Goal: Task Accomplishment & Management: Use online tool/utility

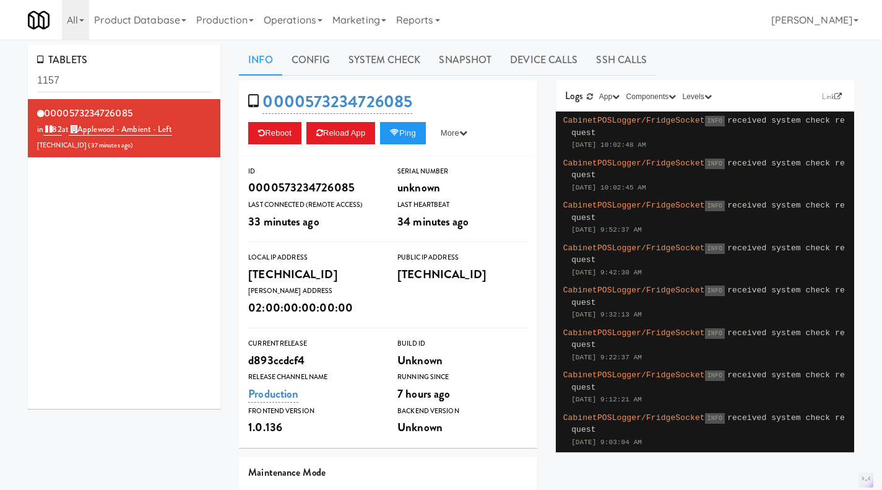
click at [276, 19] on link "Operations" at bounding box center [293, 20] width 69 height 40
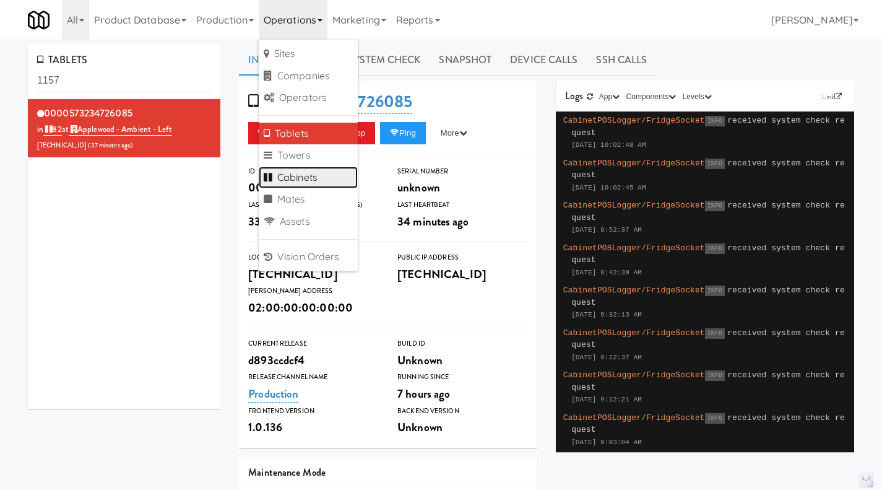
click at [305, 177] on link "Cabinets" at bounding box center [308, 178] width 99 height 22
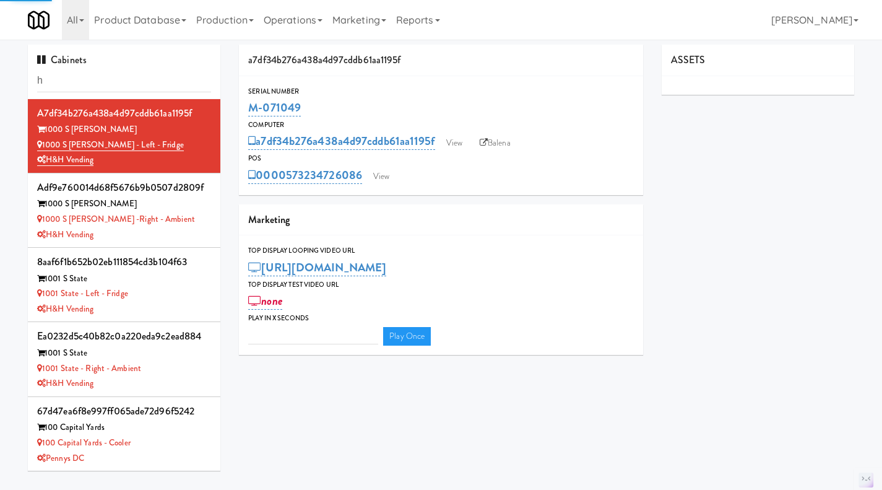
type input "hu"
type input "3"
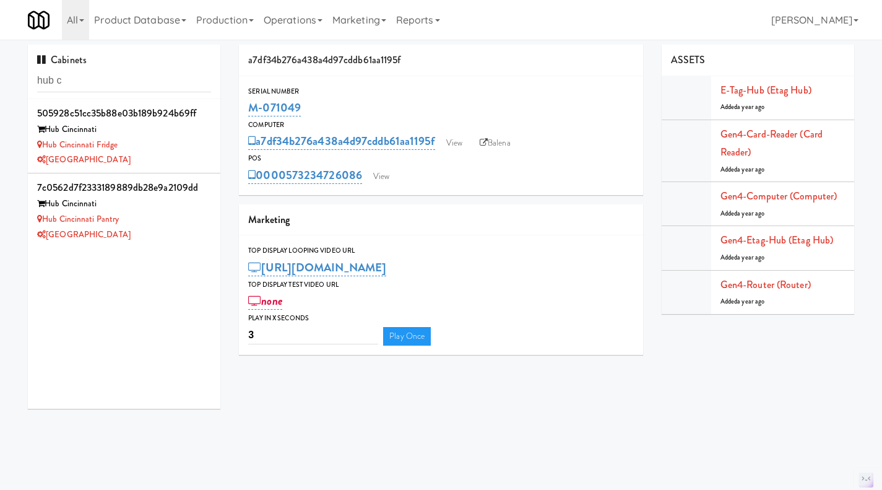
type input "hub c"
click at [168, 149] on div "Hub Cincinnati Fridge" at bounding box center [124, 144] width 174 height 15
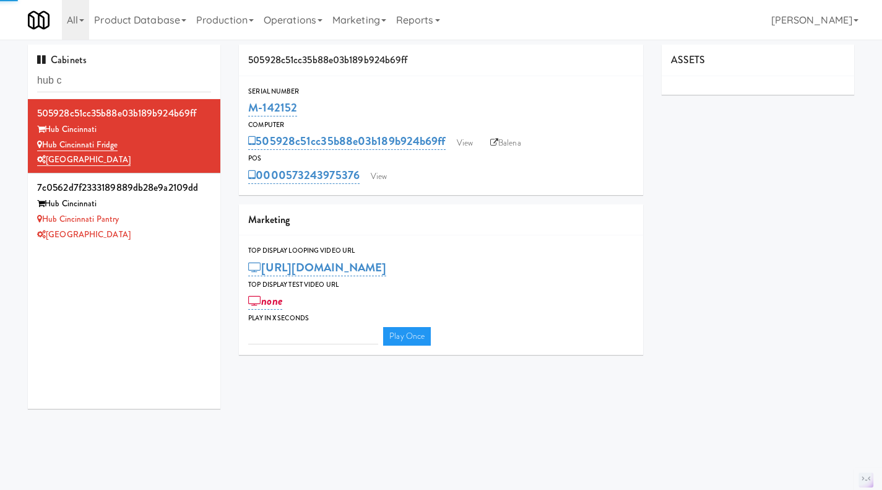
type input "3"
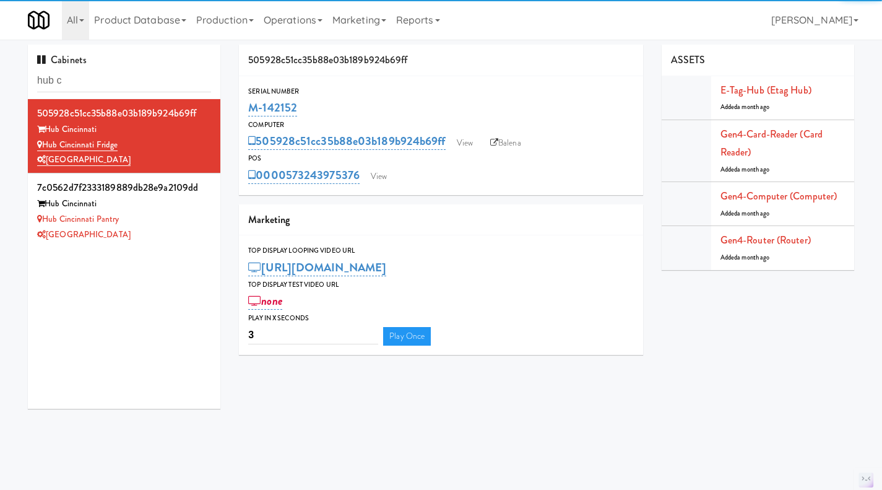
click at [507, 136] on link "Balena" at bounding box center [505, 143] width 43 height 19
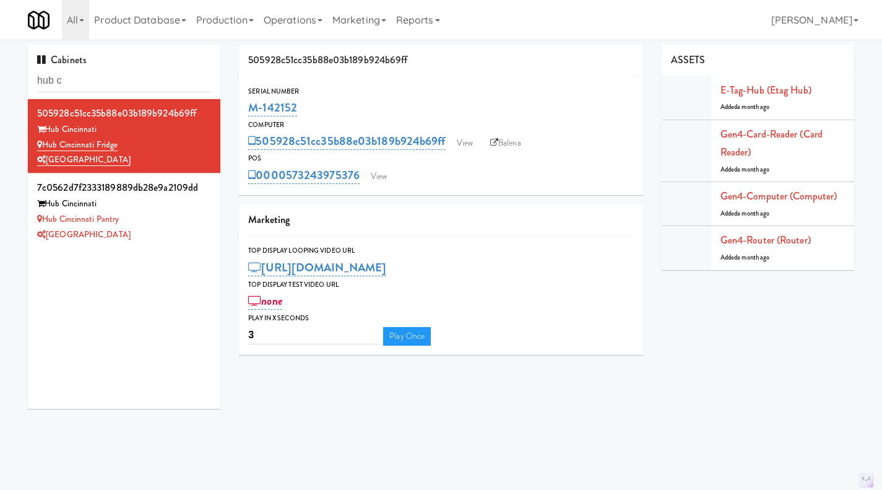
click at [185, 229] on div "[GEOGRAPHIC_DATA]" at bounding box center [124, 234] width 174 height 15
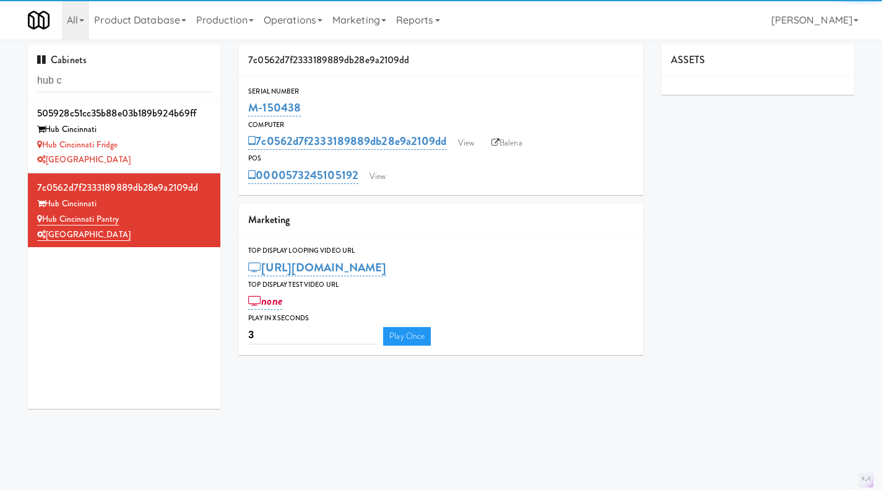
click at [515, 144] on link "Balena" at bounding box center [506, 143] width 43 height 19
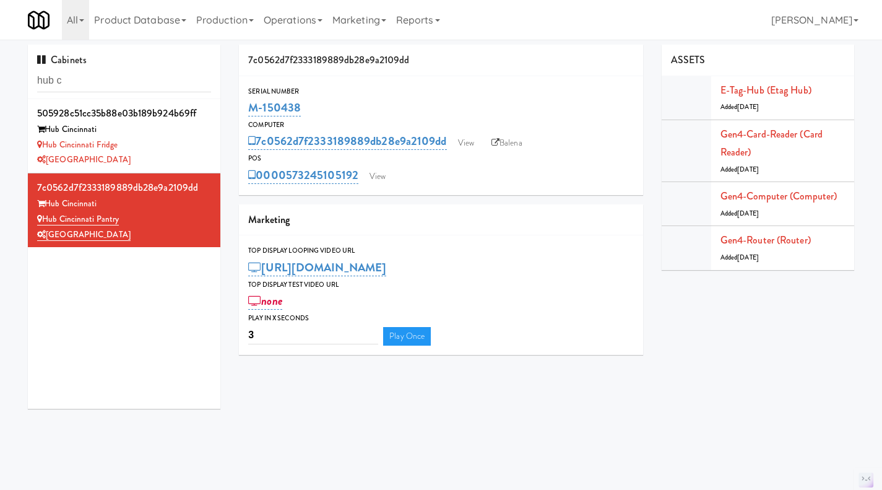
click at [175, 147] on div "Hub Cincinnati Fridge" at bounding box center [124, 144] width 174 height 15
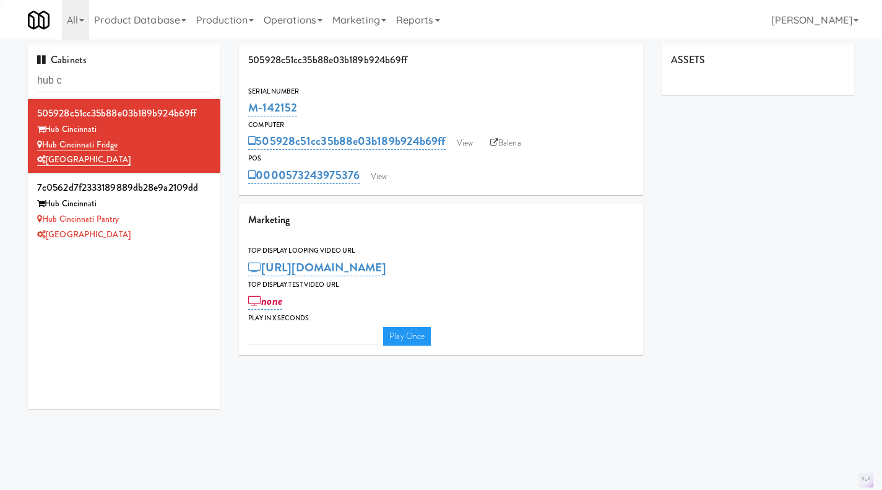
type input "3"
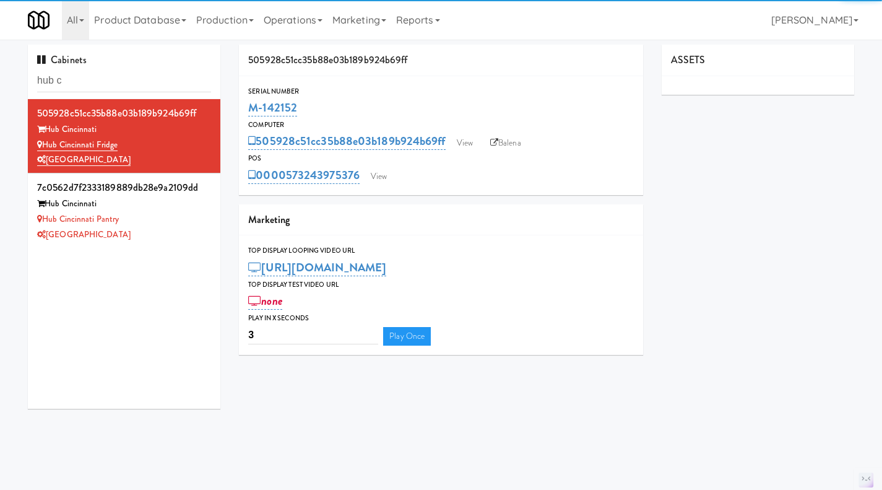
click at [178, 235] on div "[GEOGRAPHIC_DATA]" at bounding box center [124, 234] width 174 height 15
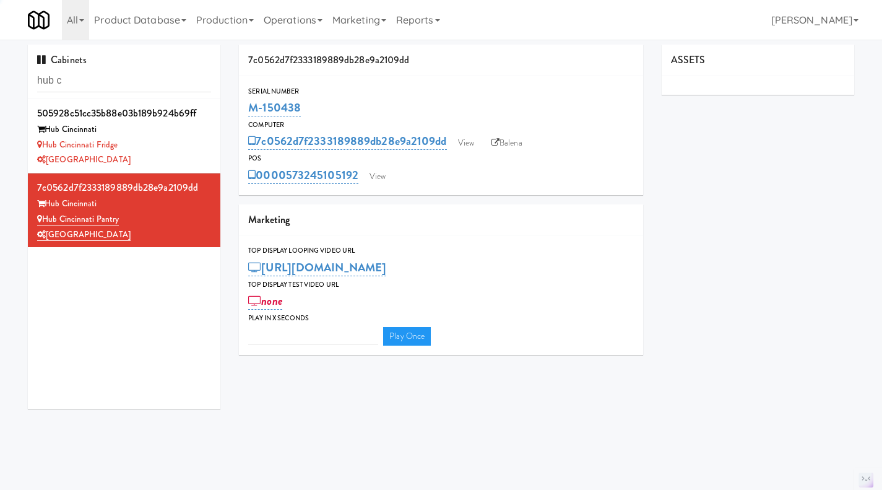
type input "3"
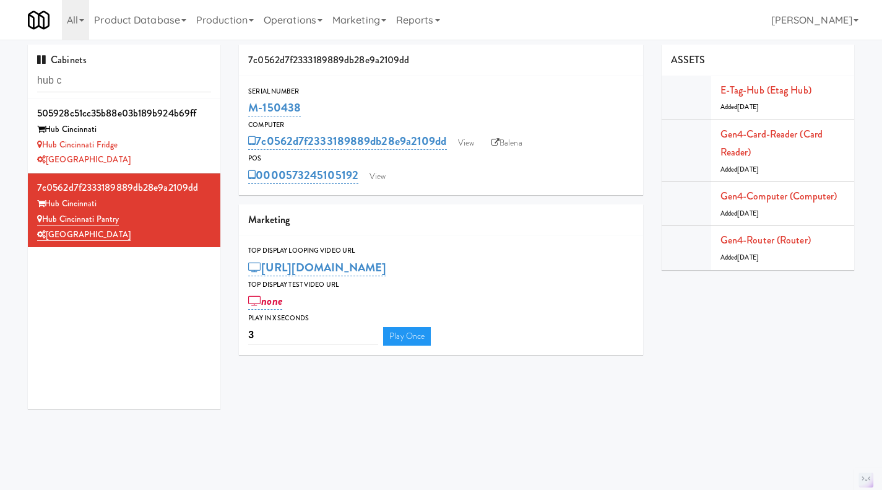
click at [310, 32] on link "Operations" at bounding box center [293, 20] width 69 height 40
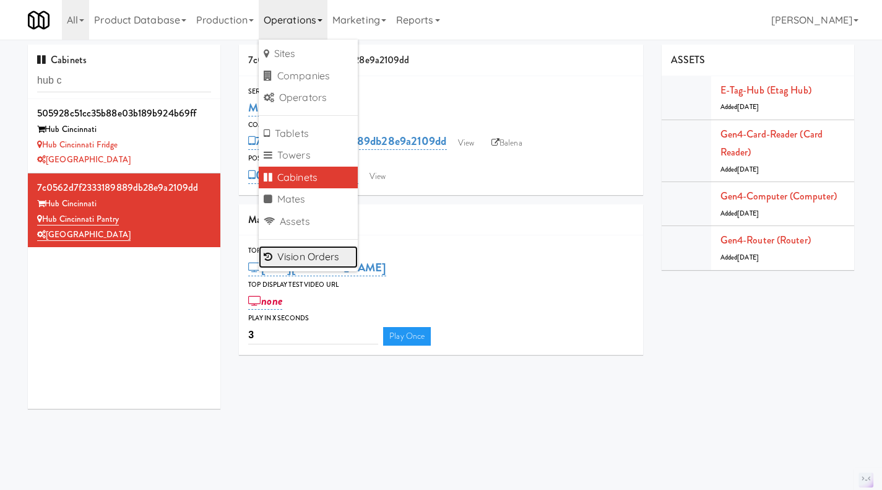
click at [318, 249] on link "Vision Orders" at bounding box center [308, 257] width 99 height 22
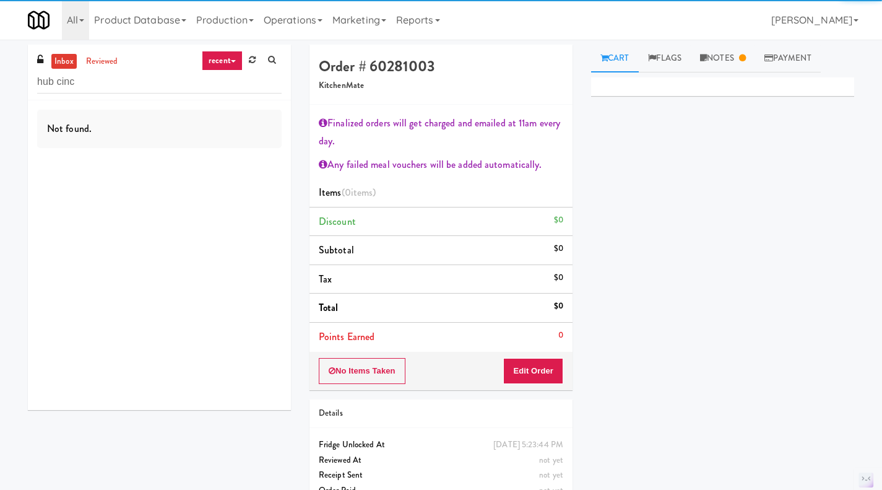
type input "hub cinc"
click at [102, 57] on link "reviewed" at bounding box center [102, 61] width 38 height 15
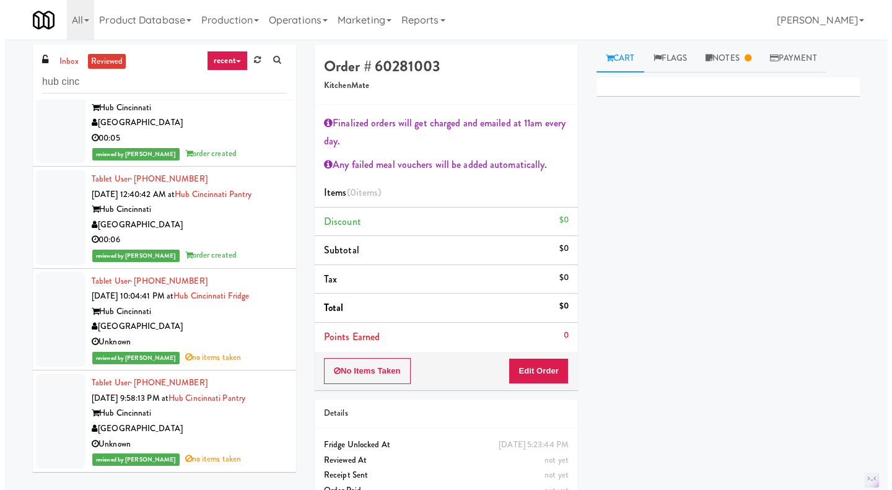
scroll to position [137, 0]
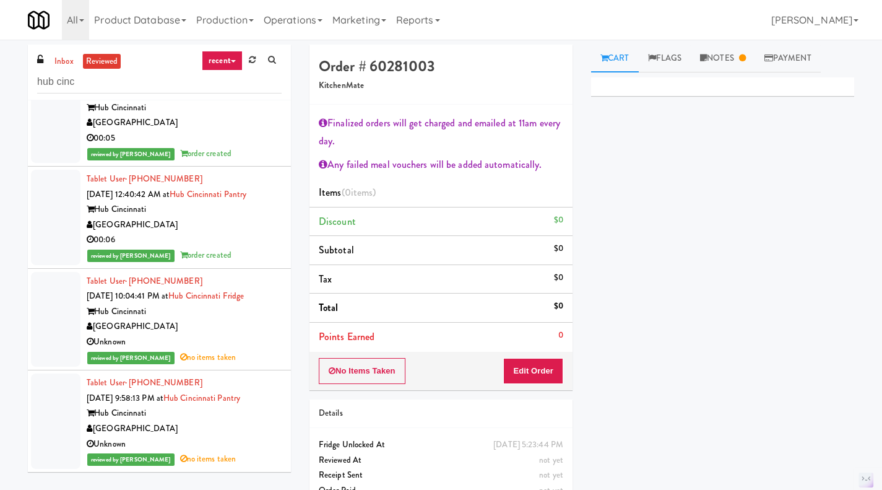
click at [277, 22] on link "Operations" at bounding box center [293, 20] width 69 height 40
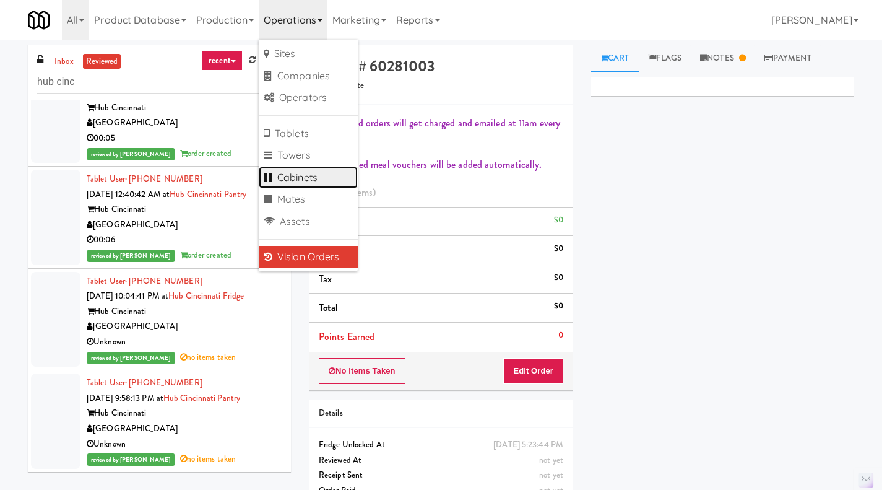
click at [311, 173] on link "Cabinets" at bounding box center [308, 178] width 99 height 22
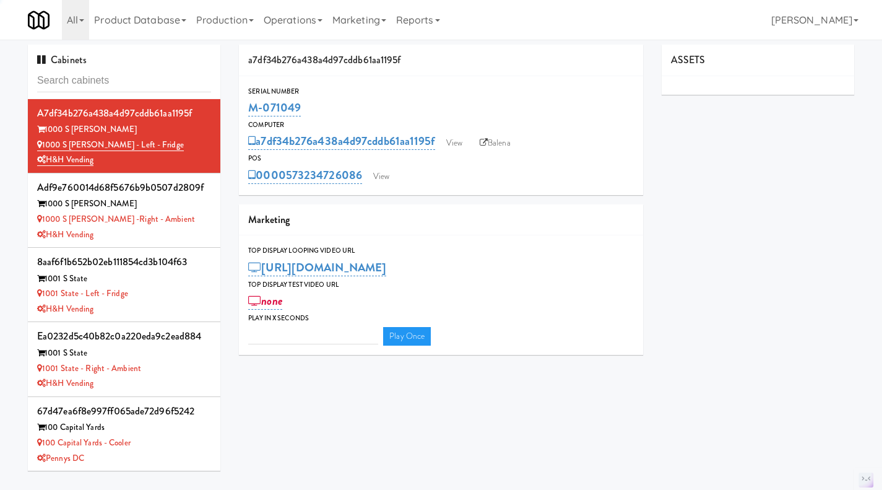
type input "3"
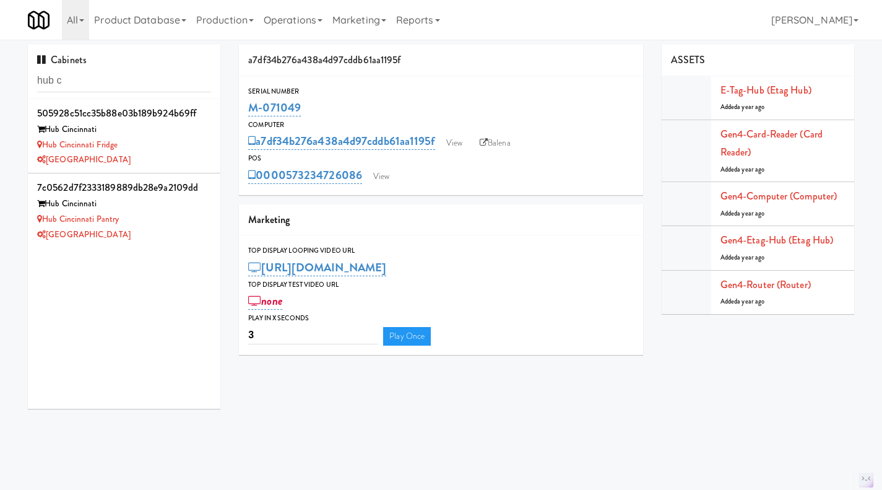
type input "hub c"
click at [185, 157] on div "[GEOGRAPHIC_DATA]" at bounding box center [124, 159] width 174 height 15
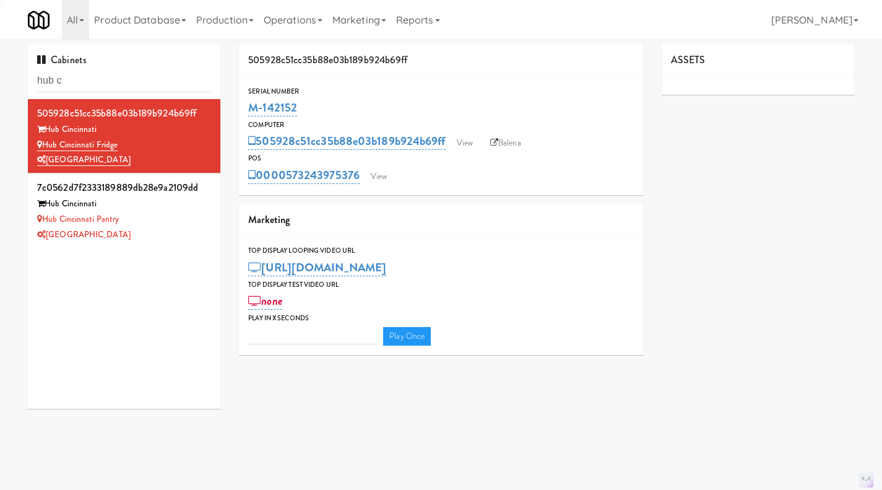
type input "3"
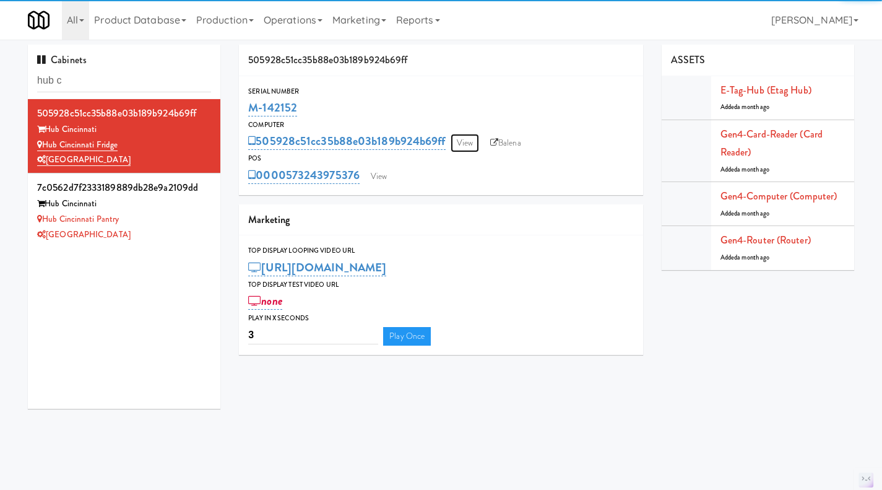
click at [474, 144] on link "View" at bounding box center [465, 143] width 28 height 19
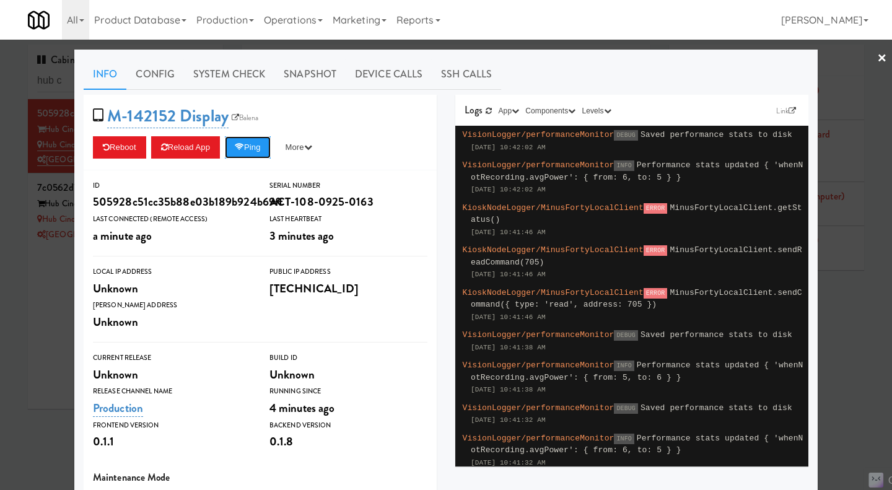
click at [248, 152] on button "Ping" at bounding box center [248, 147] width 46 height 22
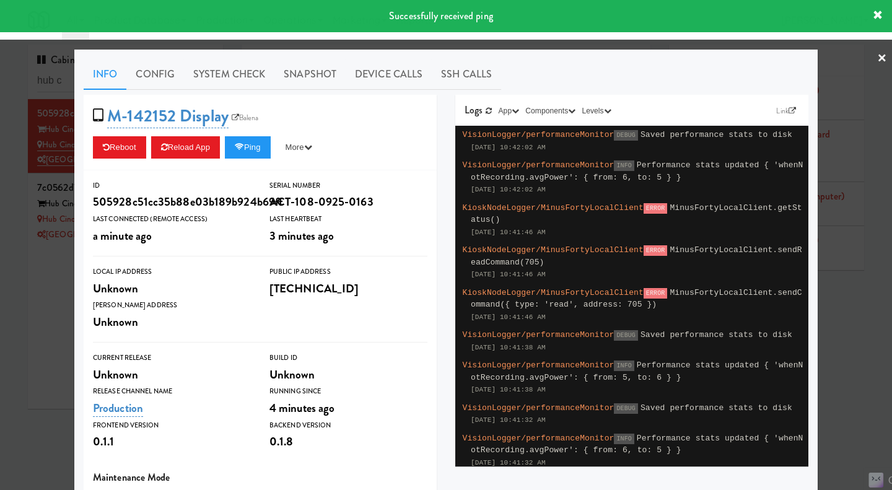
click at [230, 66] on link "System Check" at bounding box center [229, 74] width 90 height 31
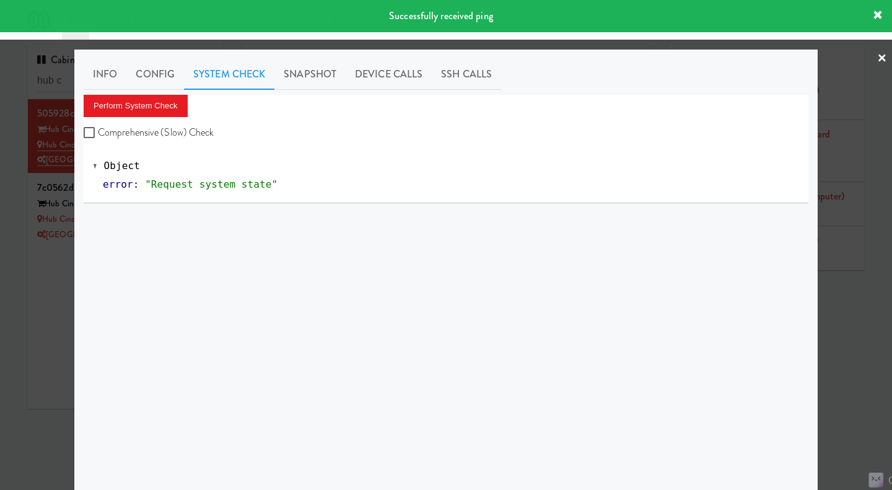
click at [146, 129] on label "Comprehensive (Slow) Check" at bounding box center [149, 132] width 131 height 19
click at [98, 129] on input "Comprehensive (Slow) Check" at bounding box center [91, 133] width 14 height 10
checkbox input "true"
click at [141, 111] on button "Perform System Check" at bounding box center [136, 106] width 104 height 22
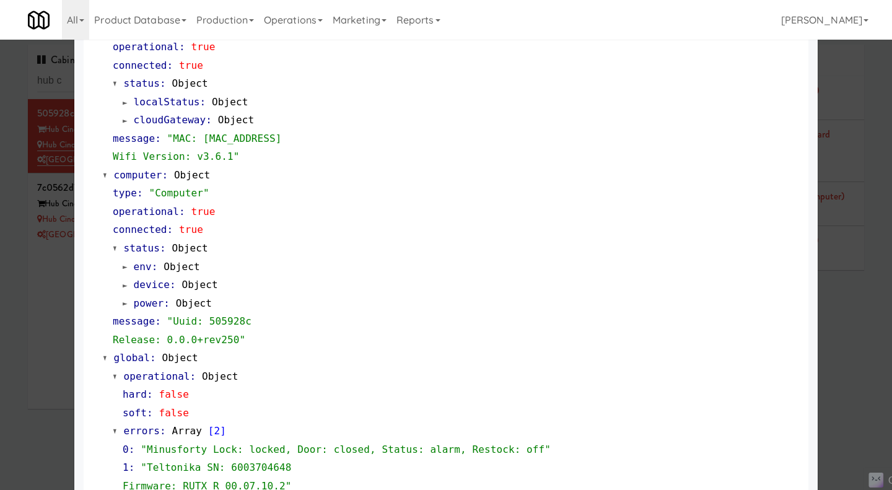
scroll to position [1075, 0]
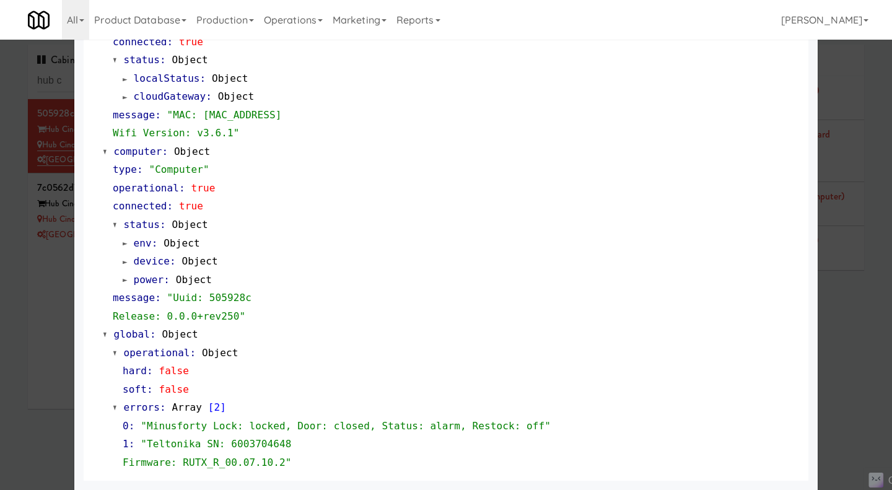
click at [51, 315] on div at bounding box center [446, 245] width 892 height 490
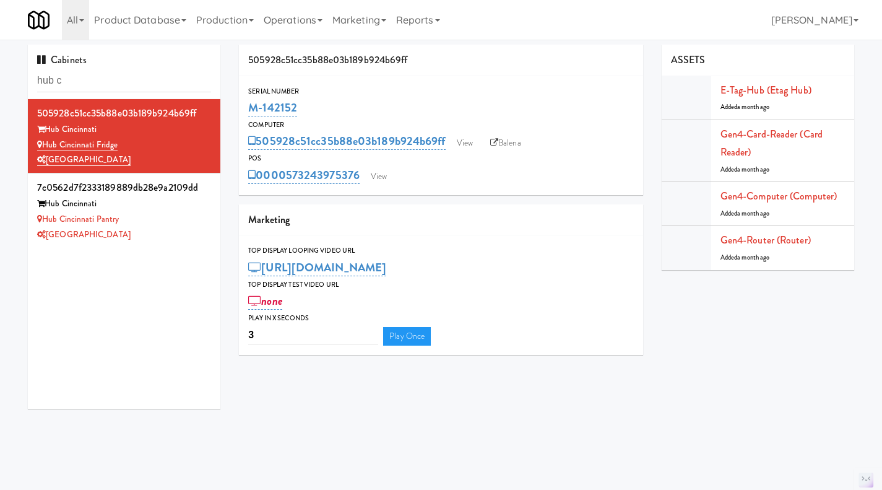
click at [166, 230] on div "[GEOGRAPHIC_DATA]" at bounding box center [124, 234] width 174 height 15
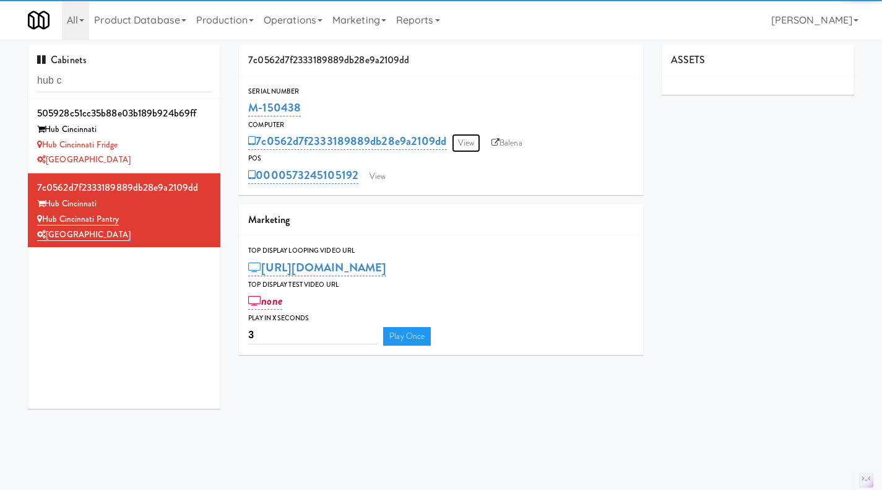
click at [466, 147] on link "View" at bounding box center [466, 143] width 28 height 19
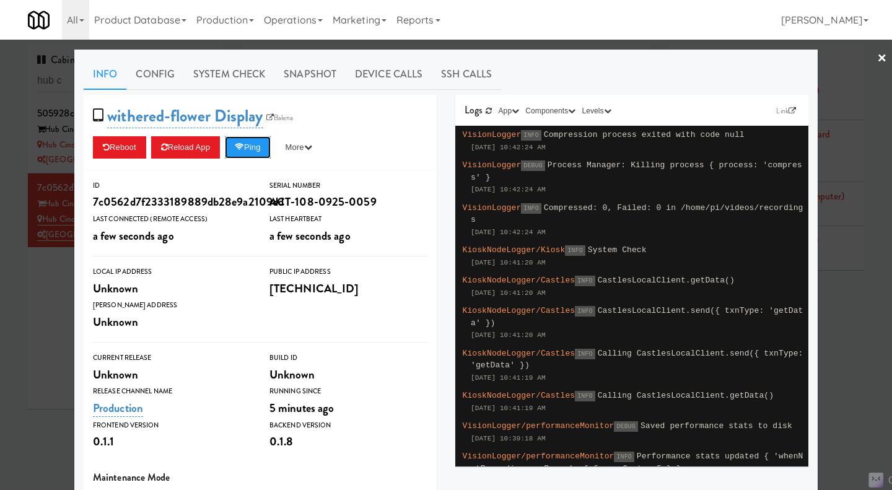
click at [242, 151] on button "Ping" at bounding box center [248, 147] width 46 height 22
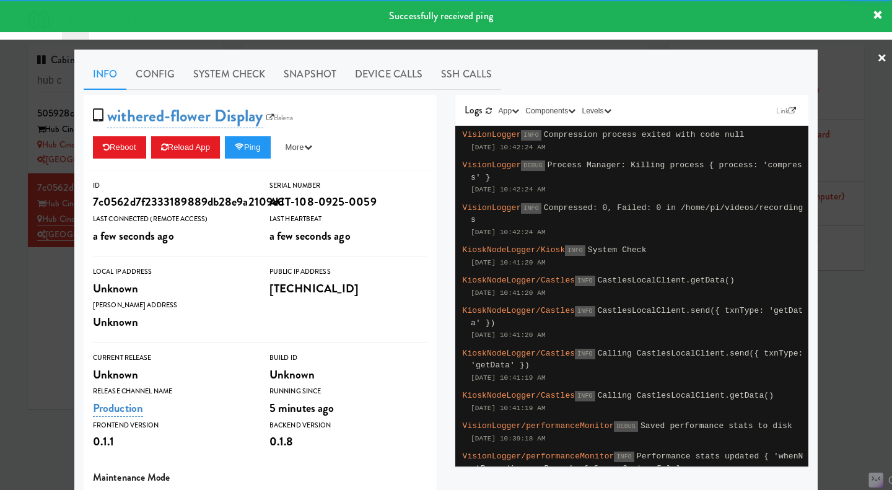
click at [230, 80] on link "System Check" at bounding box center [229, 74] width 90 height 31
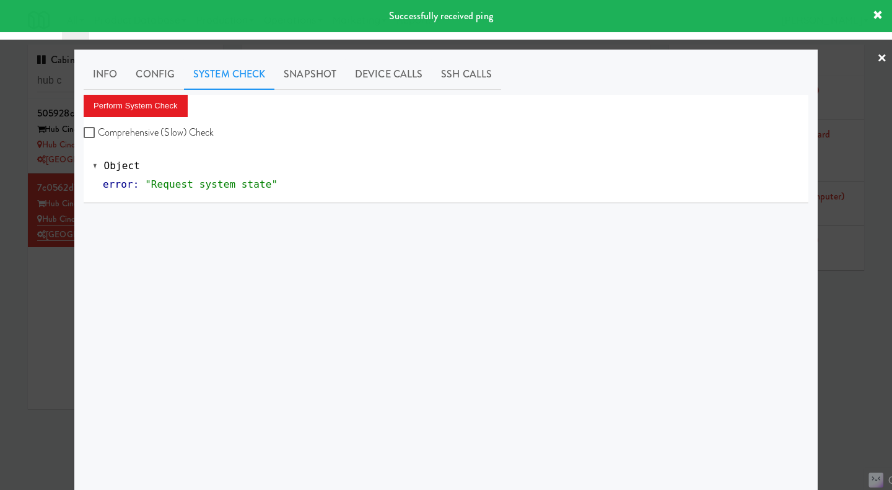
click at [167, 125] on label "Comprehensive (Slow) Check" at bounding box center [149, 132] width 131 height 19
click at [98, 128] on input "Comprehensive (Slow) Check" at bounding box center [91, 133] width 14 height 10
checkbox input "true"
click at [158, 108] on button "Perform System Check" at bounding box center [136, 106] width 104 height 22
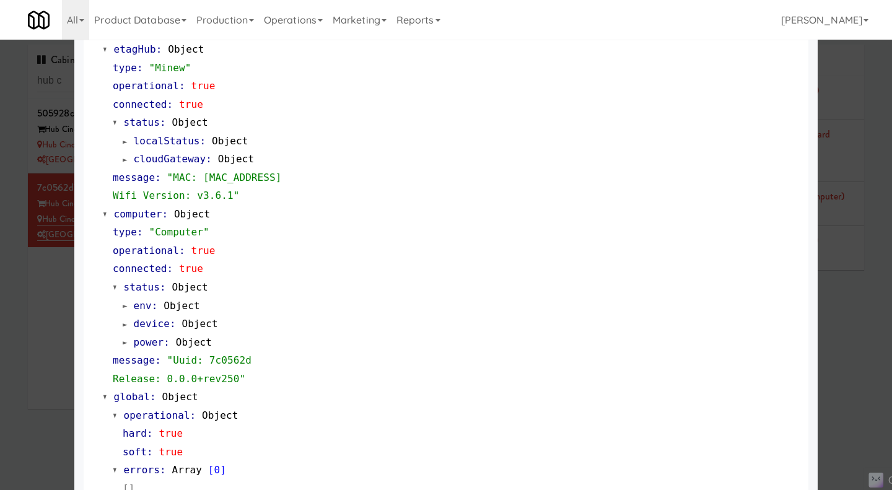
scroll to position [1038, 0]
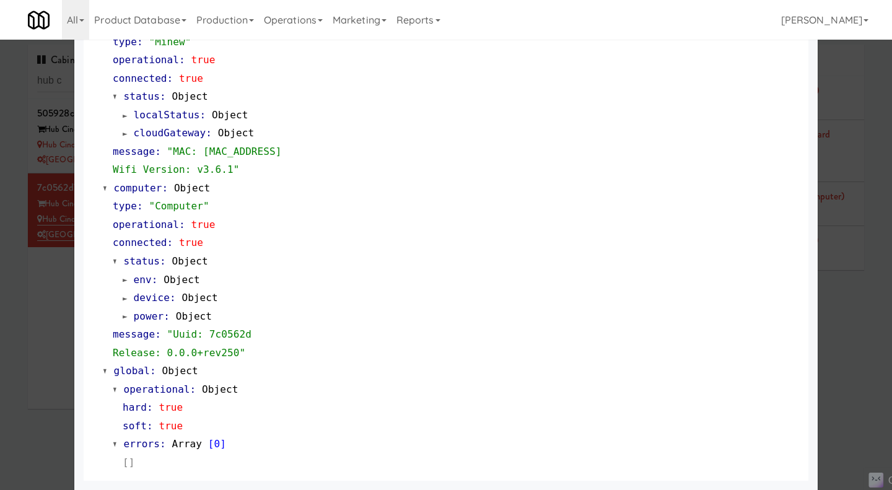
click at [35, 310] on div at bounding box center [446, 245] width 892 height 490
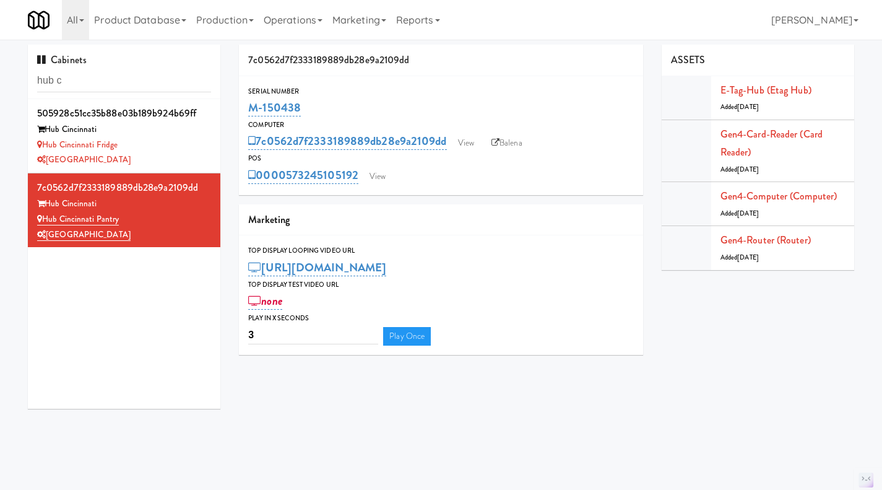
click at [162, 146] on div "Hub Cincinnati Fridge" at bounding box center [124, 144] width 174 height 15
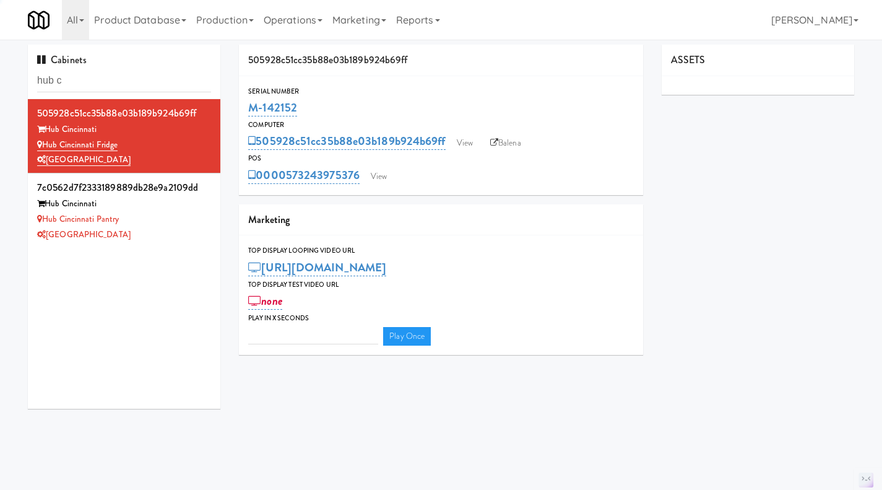
type input "3"
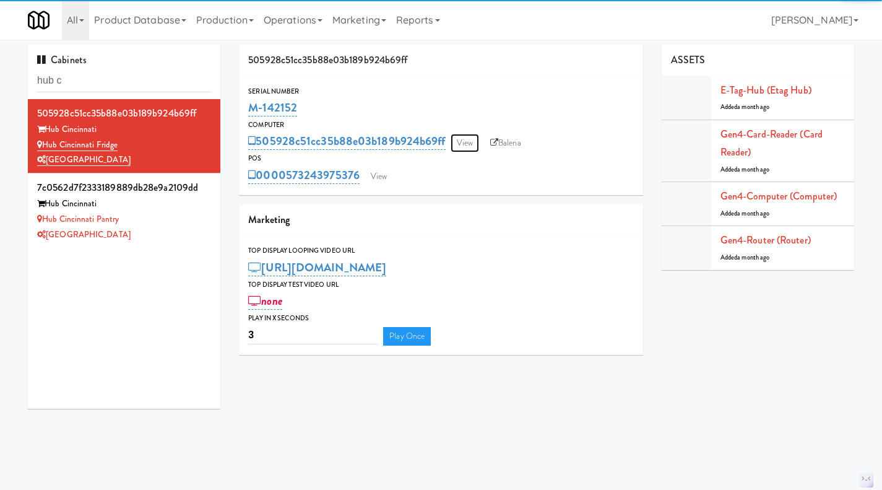
click at [463, 146] on link "View" at bounding box center [465, 143] width 28 height 19
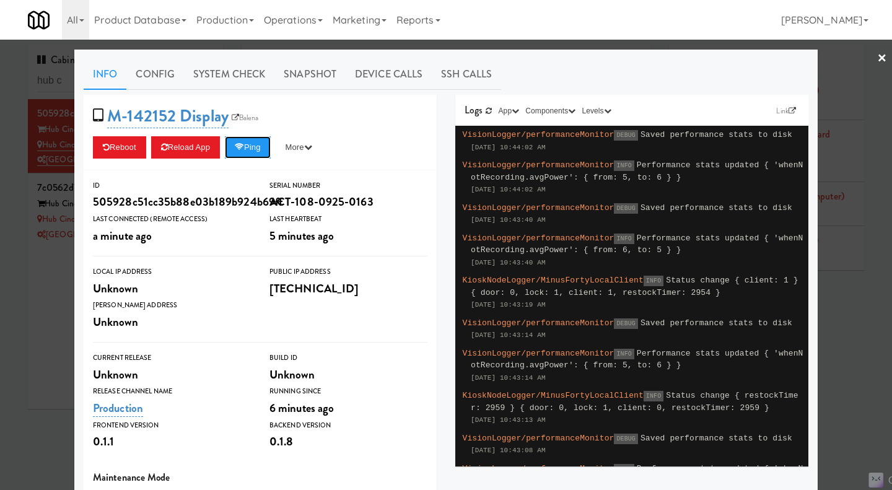
click at [254, 154] on button "Ping" at bounding box center [248, 147] width 46 height 22
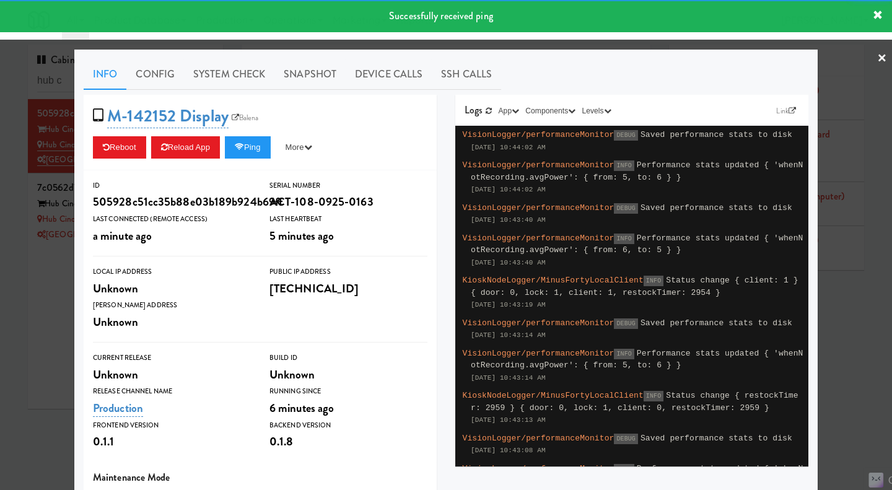
click at [217, 73] on link "System Check" at bounding box center [229, 74] width 90 height 31
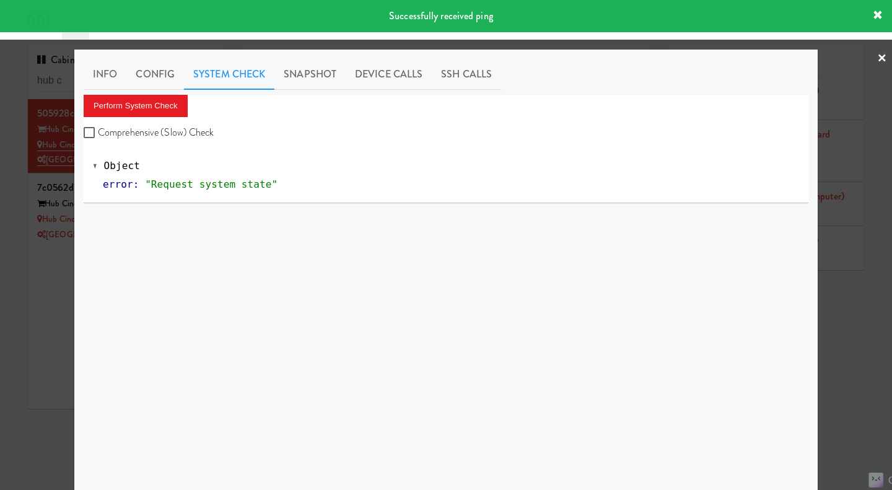
click at [163, 131] on label "Comprehensive (Slow) Check" at bounding box center [149, 132] width 131 height 19
click at [98, 131] on input "Comprehensive (Slow) Check" at bounding box center [91, 133] width 14 height 10
checkbox input "true"
click at [142, 106] on button "Perform System Check" at bounding box center [136, 106] width 104 height 22
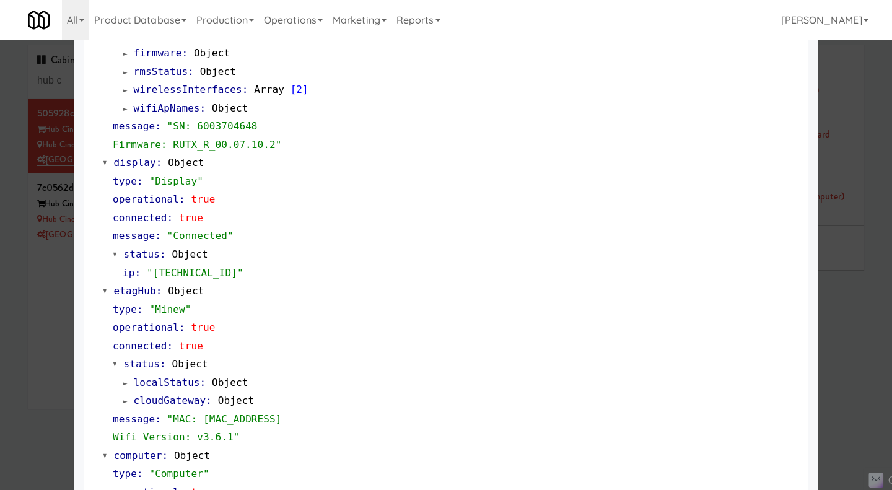
scroll to position [605, 0]
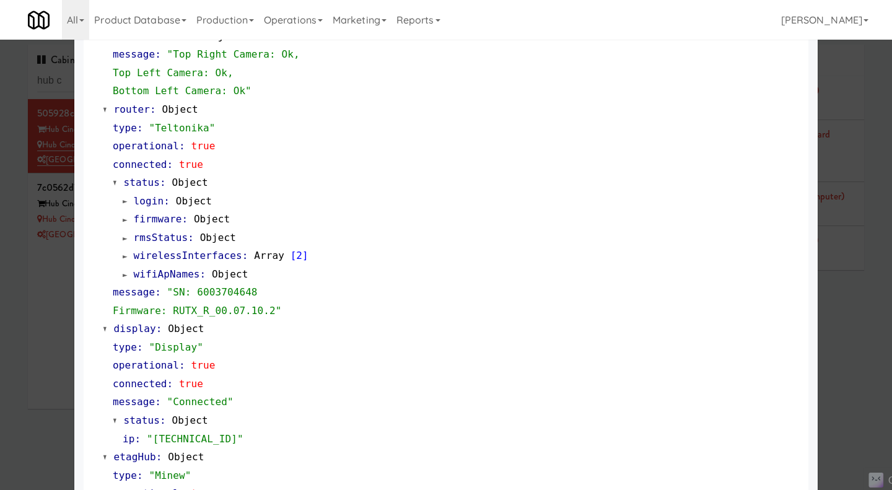
click at [27, 339] on div at bounding box center [446, 245] width 892 height 490
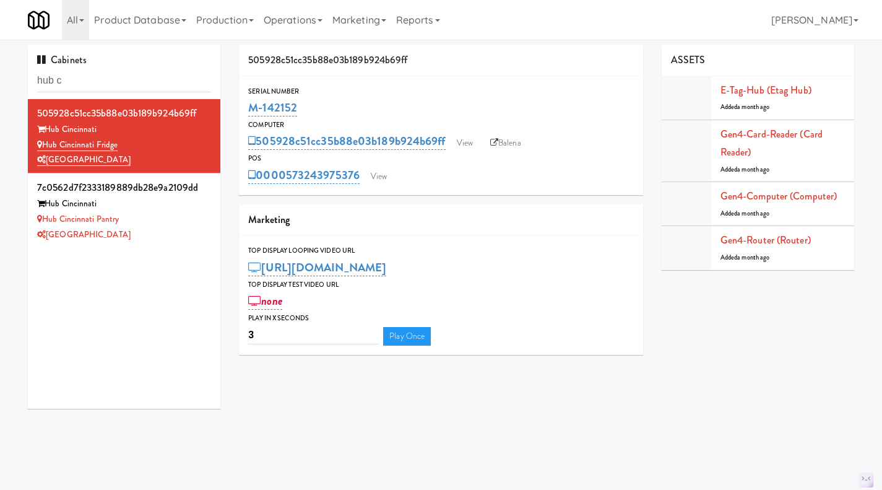
click at [144, 238] on div "[GEOGRAPHIC_DATA]" at bounding box center [124, 234] width 174 height 15
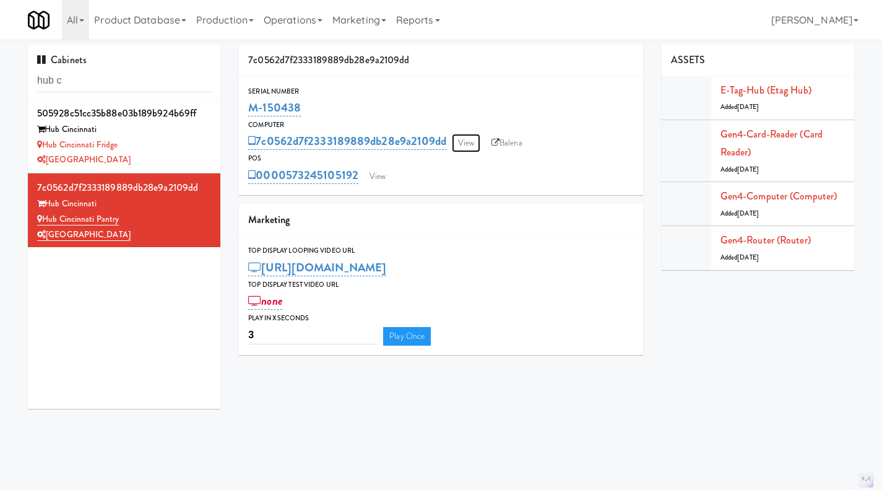
click at [465, 146] on link "View" at bounding box center [466, 143] width 28 height 19
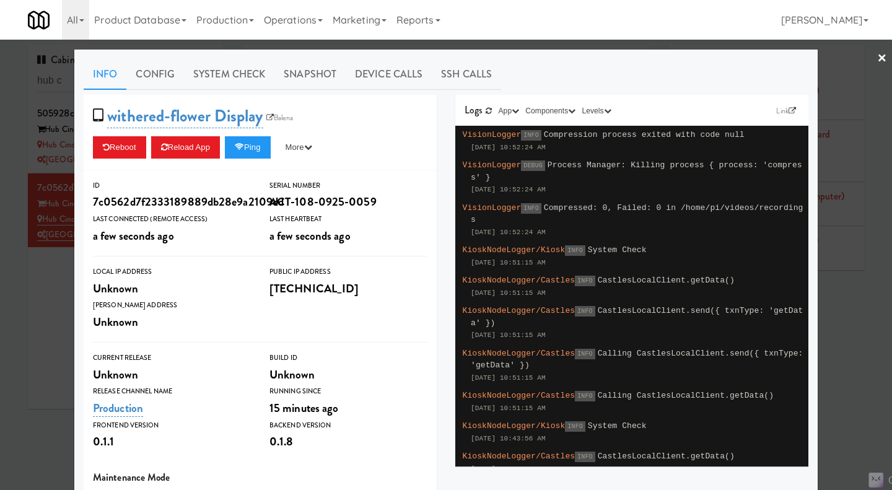
click at [391, 71] on link "Device Calls" at bounding box center [389, 74] width 86 height 31
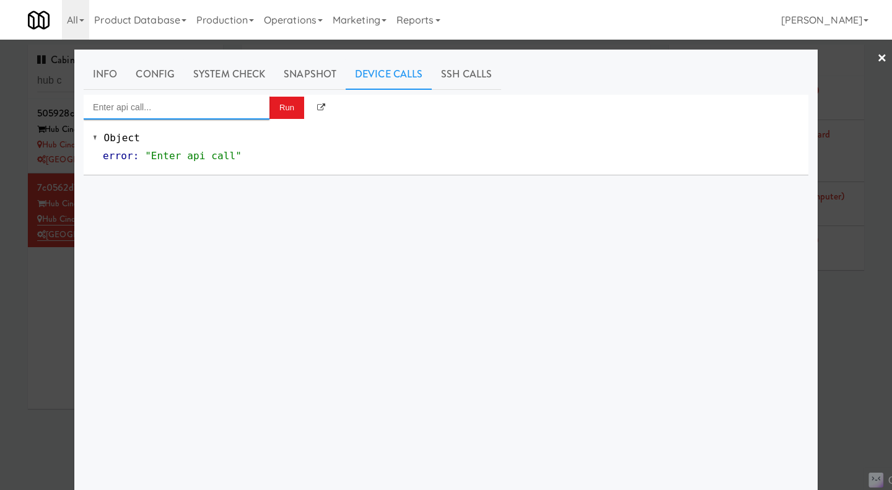
click at [197, 97] on input "Enter api call..." at bounding box center [177, 107] width 186 height 25
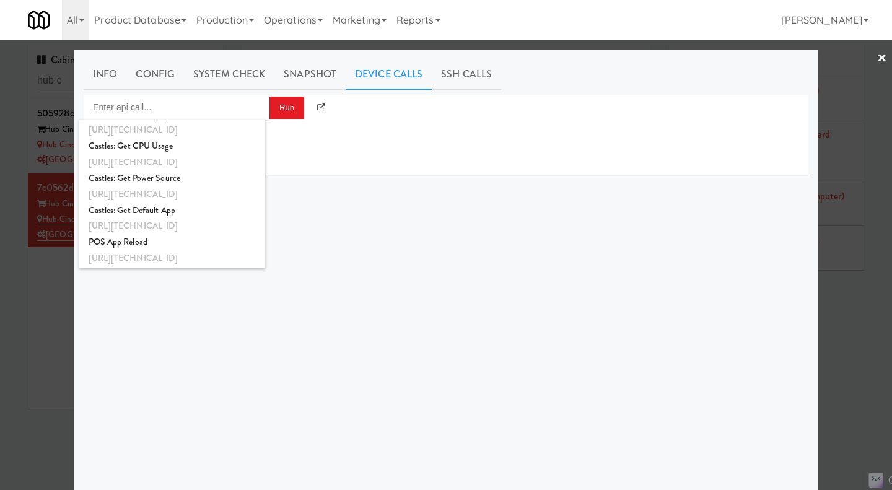
click at [438, 74] on link "SSH Calls" at bounding box center [466, 74] width 69 height 31
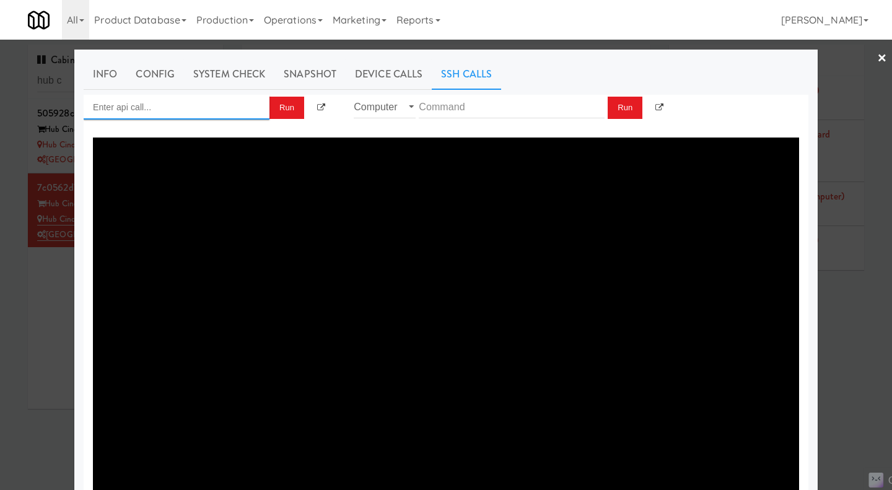
click at [100, 112] on input "Enter api call..." at bounding box center [177, 107] width 186 height 25
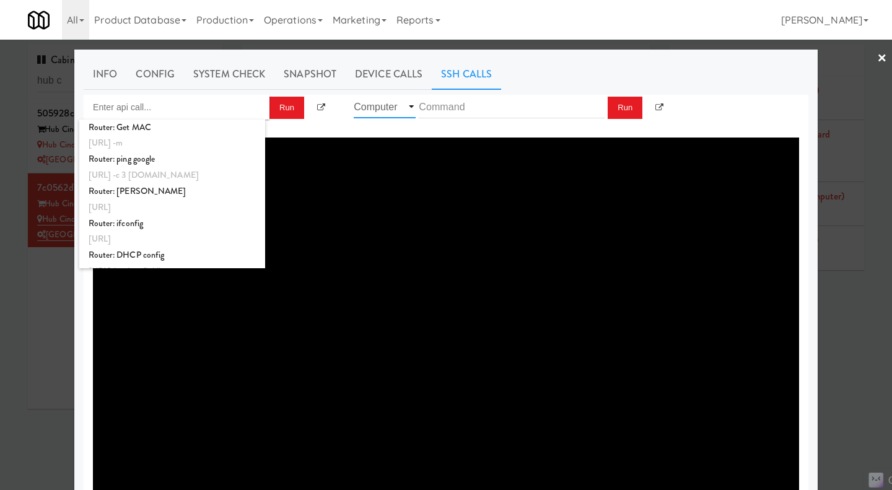
click at [408, 102] on select "Router Computer" at bounding box center [385, 106] width 62 height 23
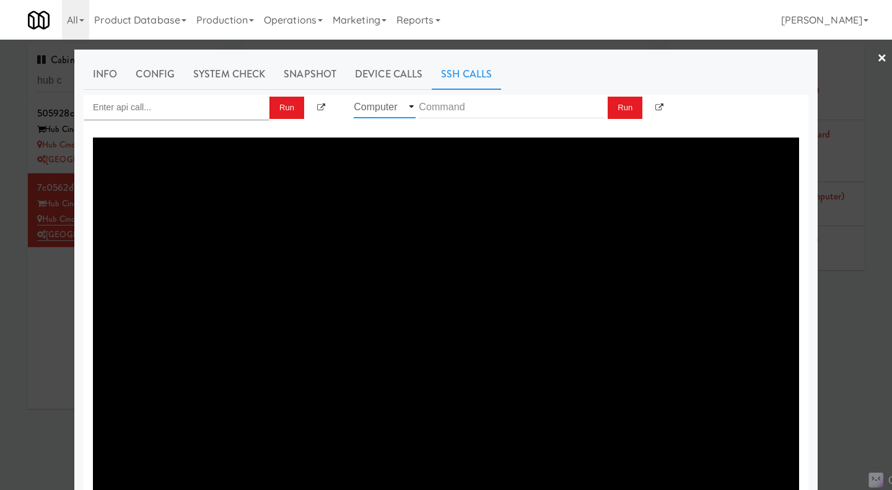
select select "router"
click at [354, 95] on select "Router Computer" at bounding box center [385, 106] width 62 height 23
click at [451, 107] on input "text" at bounding box center [512, 106] width 186 height 23
drag, startPoint x: 155, startPoint y: 106, endPoint x: 163, endPoint y: 106, distance: 8.7
click at [161, 106] on input "Enter api call..." at bounding box center [177, 107] width 186 height 25
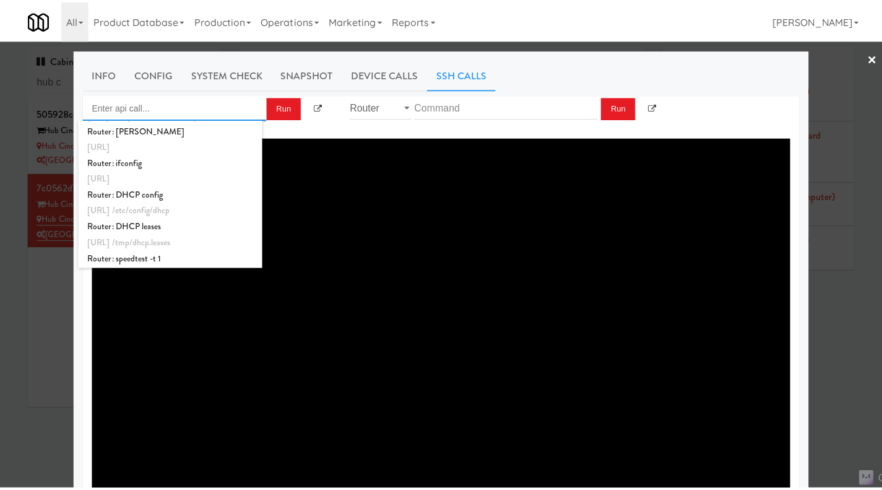
scroll to position [124, 0]
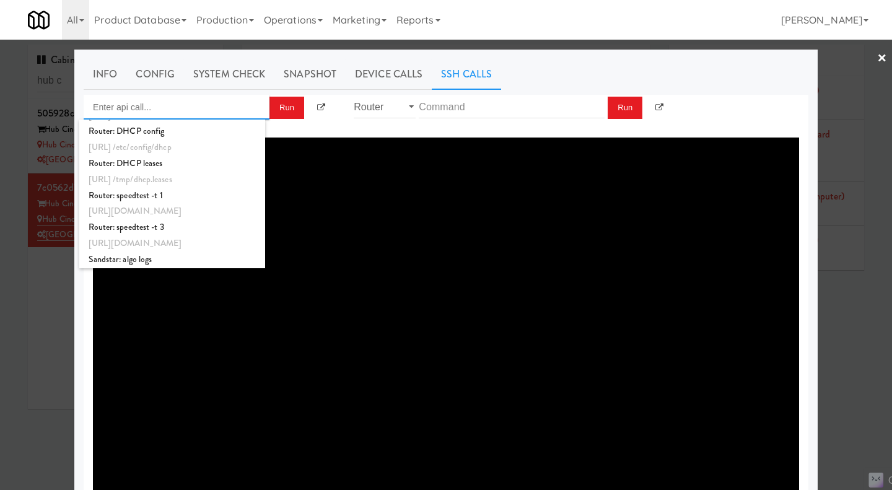
click at [198, 230] on div "Router: speedtest -t 3" at bounding box center [172, 227] width 167 height 16
type input "Router: speedtest -t 3"
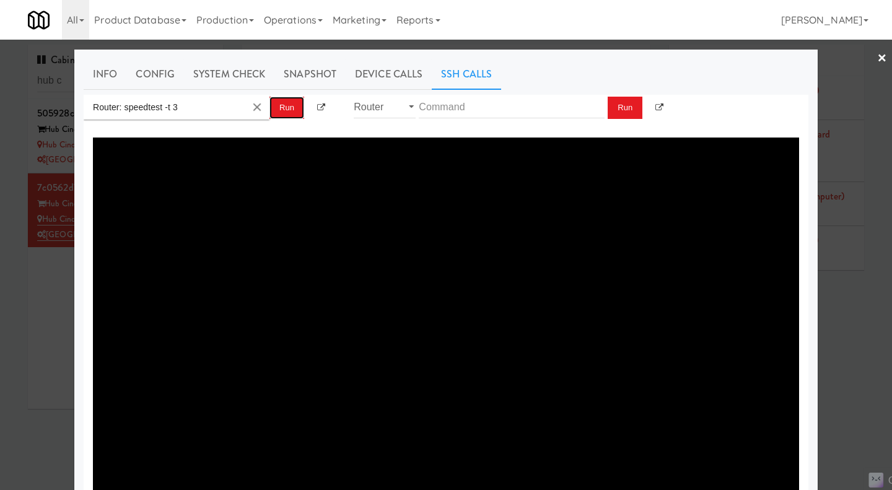
click at [274, 105] on button "Run" at bounding box center [286, 108] width 35 height 22
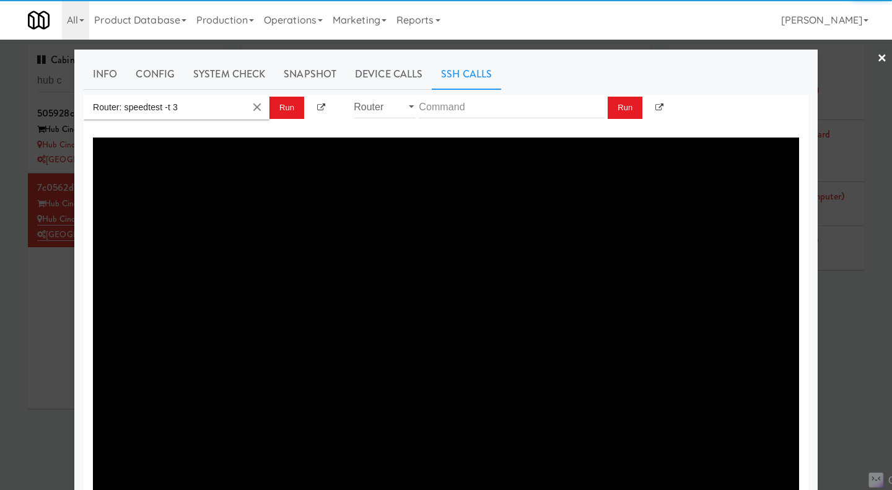
type textarea "This speedtest can use up a lot of internet data. Do you want to continue?(y/n)…"
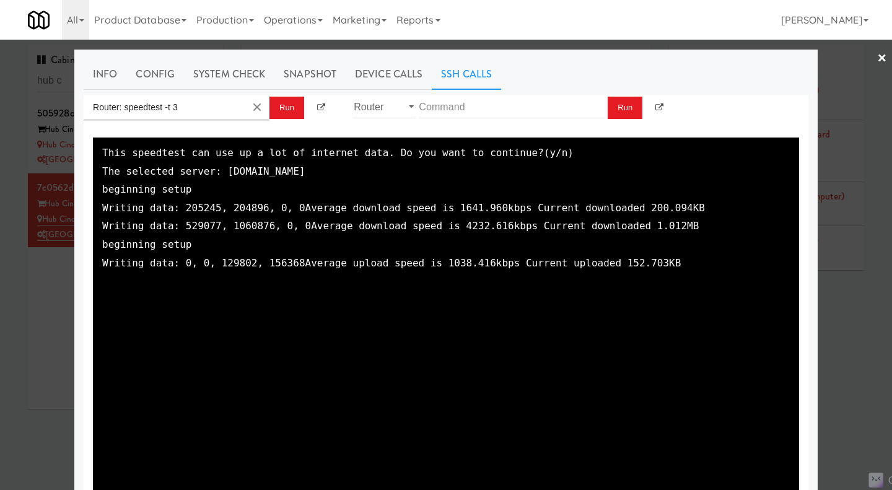
click at [877, 58] on link "×" at bounding box center [882, 59] width 10 height 38
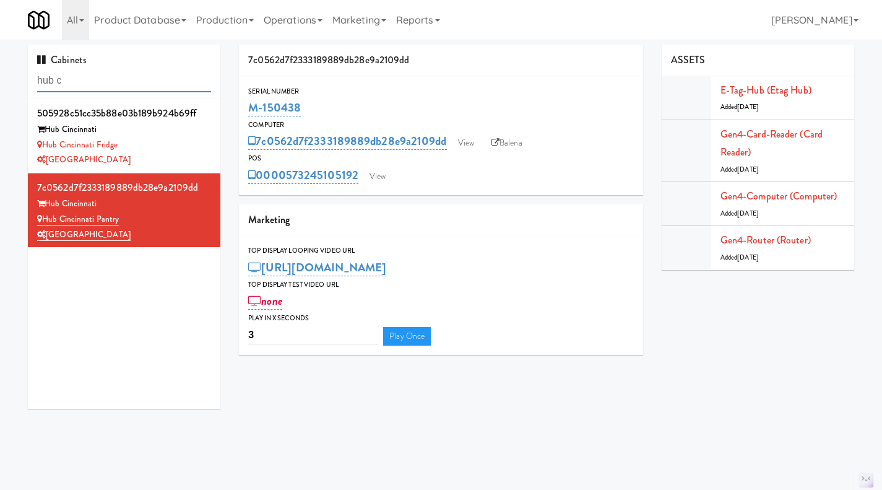
click at [102, 89] on input "hub c" at bounding box center [124, 80] width 174 height 23
paste input "M-150386"
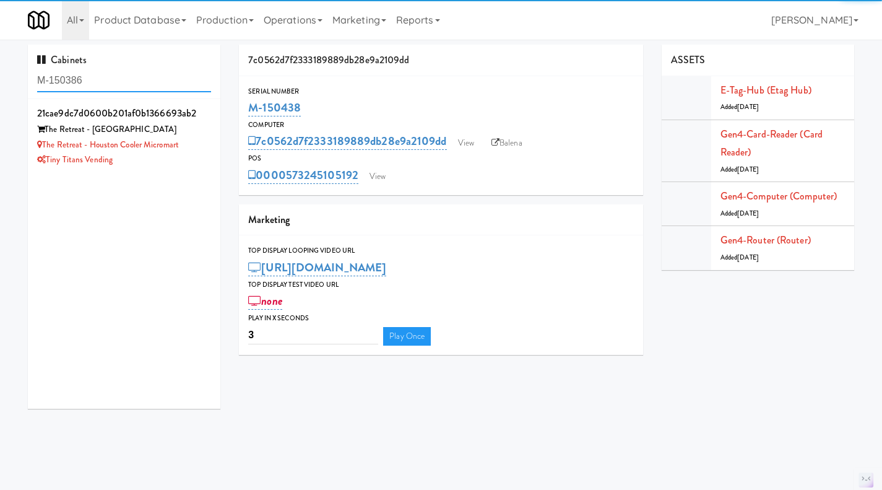
type input "M-150386"
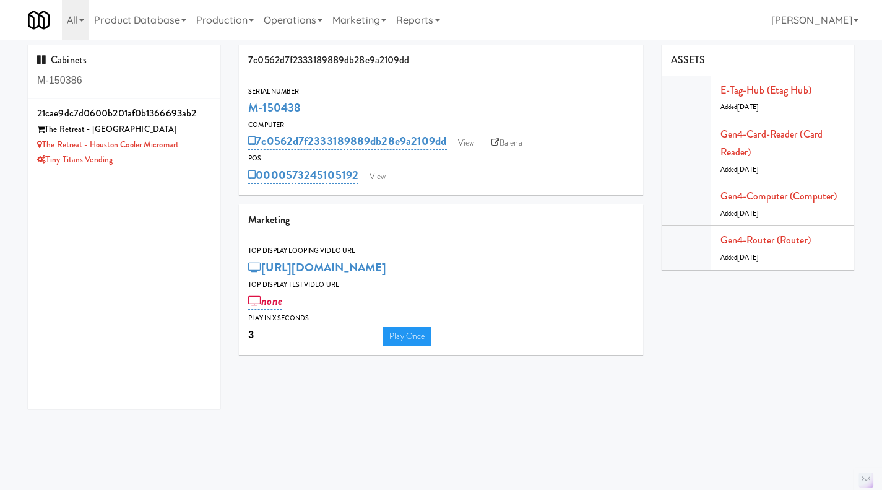
click at [169, 162] on div "Tiny Titans Vending" at bounding box center [124, 159] width 174 height 15
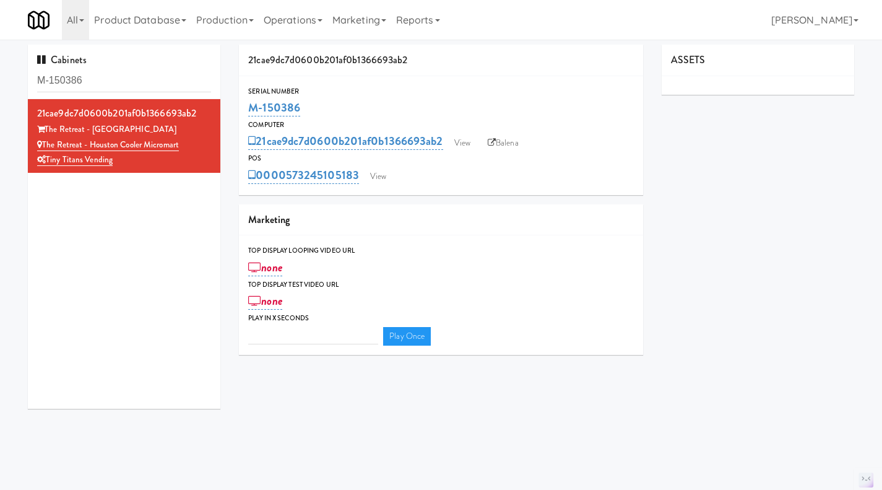
type input "3"
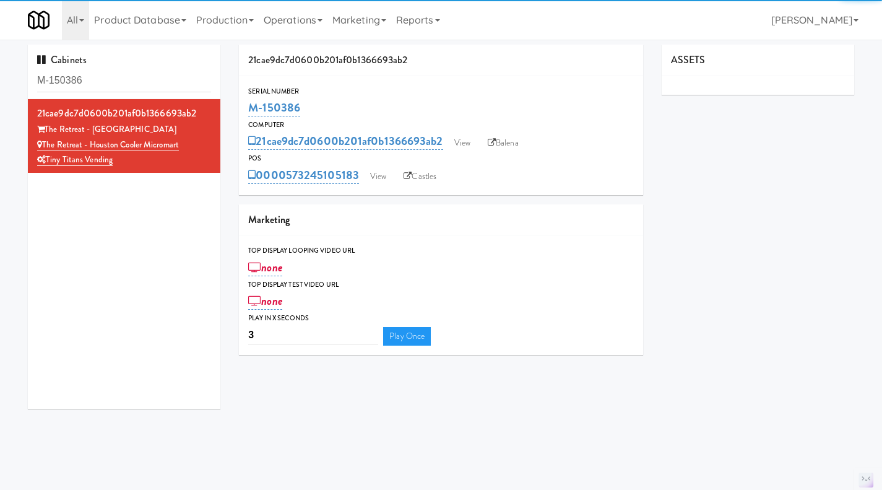
click at [521, 139] on link "Balena" at bounding box center [503, 143] width 43 height 19
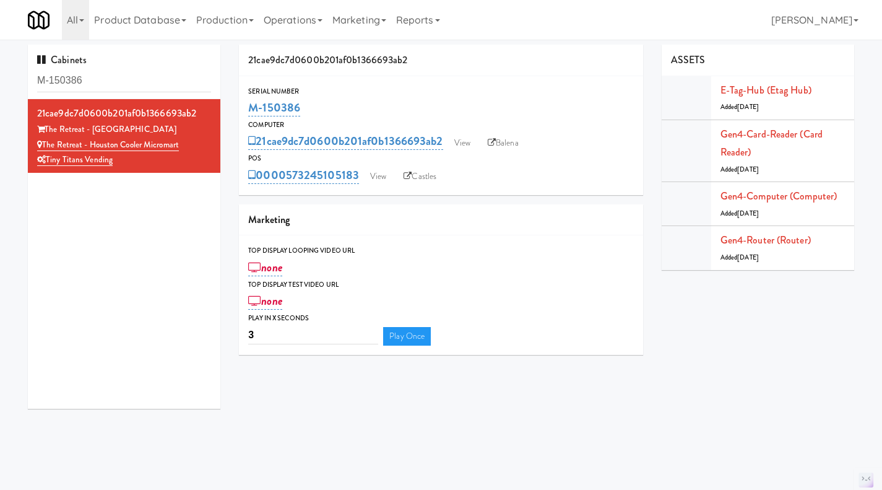
drag, startPoint x: 328, startPoint y: 105, endPoint x: 231, endPoint y: 108, distance: 96.7
click at [231, 108] on div "21cae9dc7d0600b201af0b1366693ab2 Serial Number M-150386 Computer 21cae9dc7d0600…" at bounding box center [441, 205] width 423 height 320
copy link "M-150386"
click at [115, 72] on input "M-150386" at bounding box center [124, 80] width 174 height 23
click at [97, 76] on input "M-150386" at bounding box center [124, 80] width 174 height 23
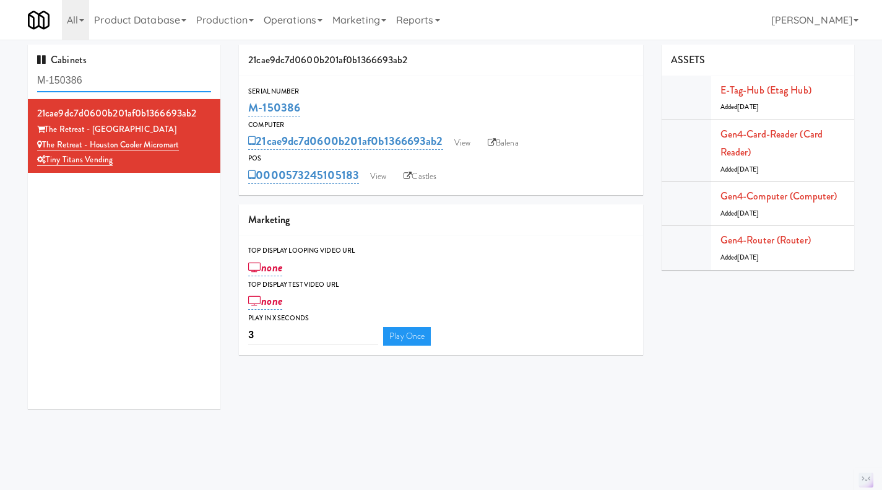
click at [97, 75] on input "M-150386" at bounding box center [124, 80] width 174 height 23
paste input "7"
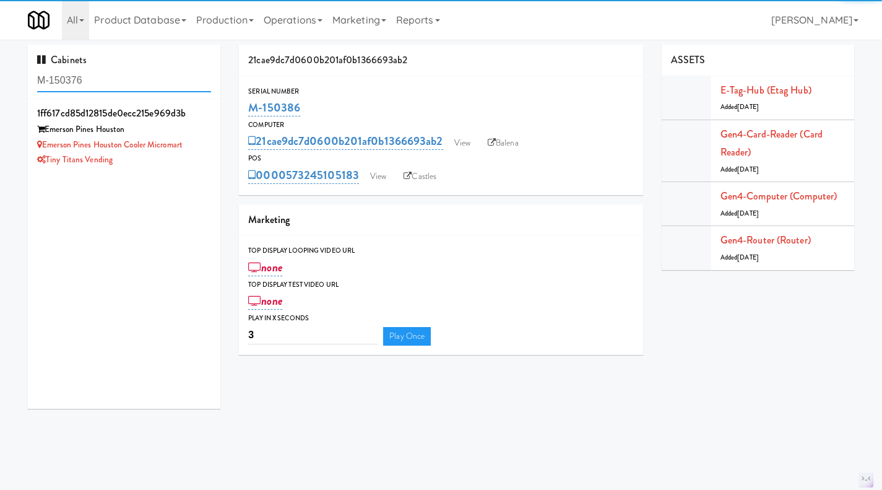
type input "M-150376"
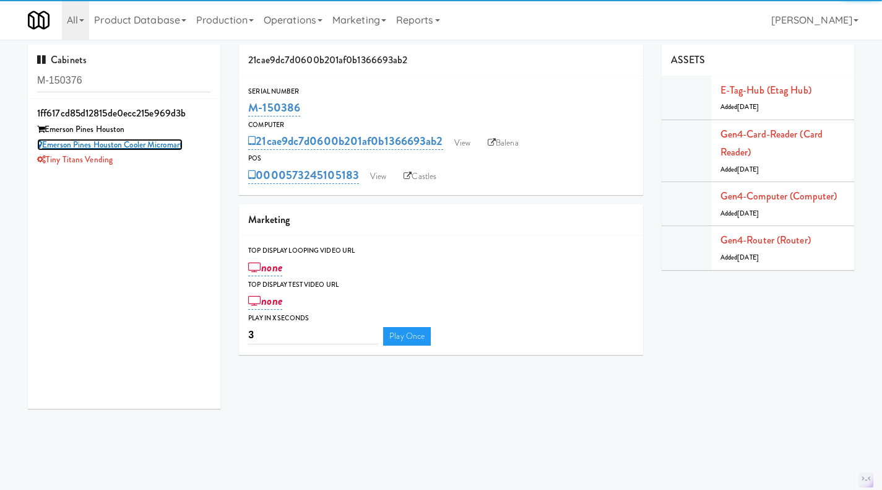
drag, startPoint x: 136, startPoint y: 126, endPoint x: 160, endPoint y: 147, distance: 32.9
click at [160, 147] on link "Emerson Pines Houston Cooler Micromart" at bounding box center [110, 145] width 146 height 12
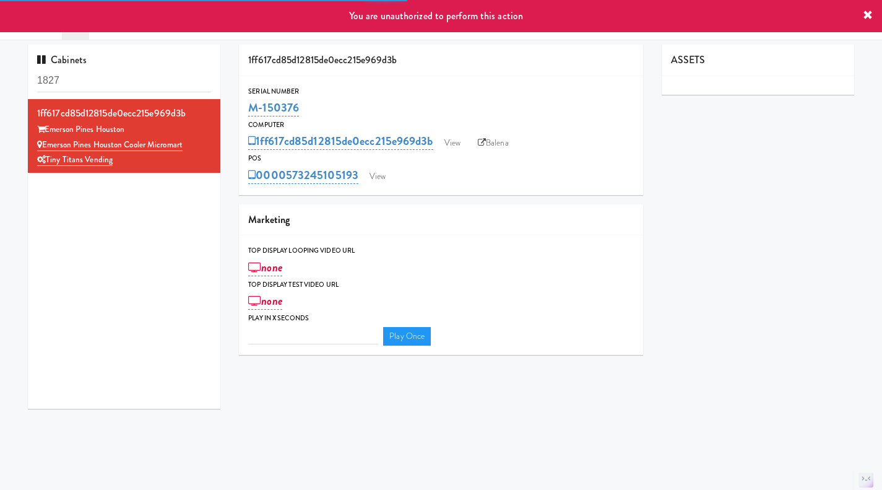
type input "3"
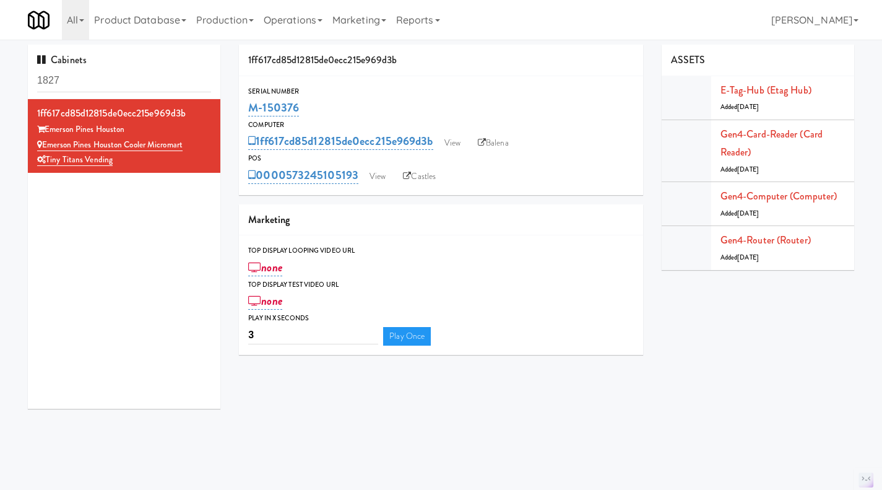
click at [490, 152] on div "Serial Number M-150376 Computer 1ff617cd85d12815de0ecc215e969d3b View Balena PO…" at bounding box center [441, 135] width 404 height 100
click at [491, 147] on link "Balena" at bounding box center [493, 143] width 43 height 19
click at [300, 20] on link "Operations" at bounding box center [293, 20] width 69 height 40
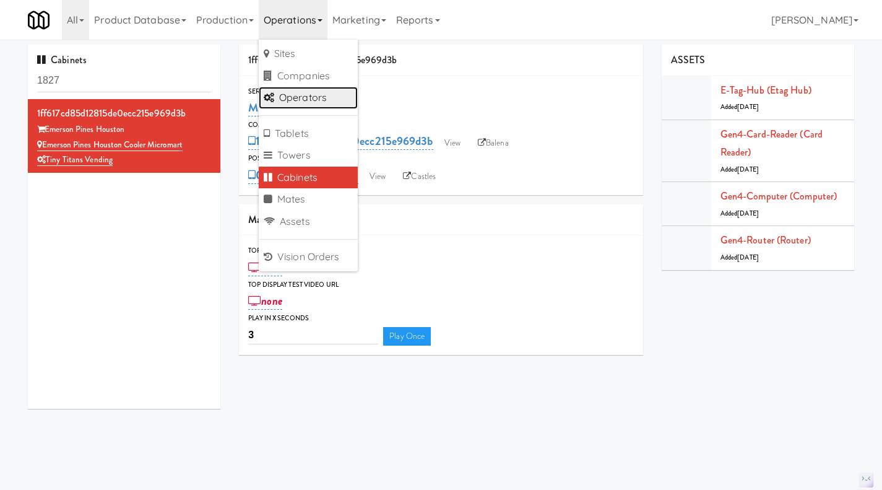
click at [323, 97] on link "Operators" at bounding box center [308, 98] width 99 height 22
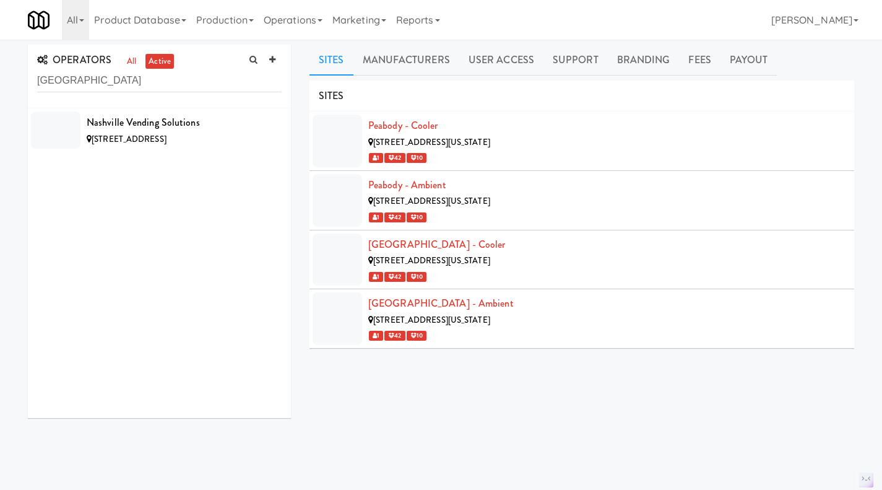
type input "nashville"
click at [246, 136] on div "909 Stockell St, Nashville TN" at bounding box center [184, 139] width 195 height 15
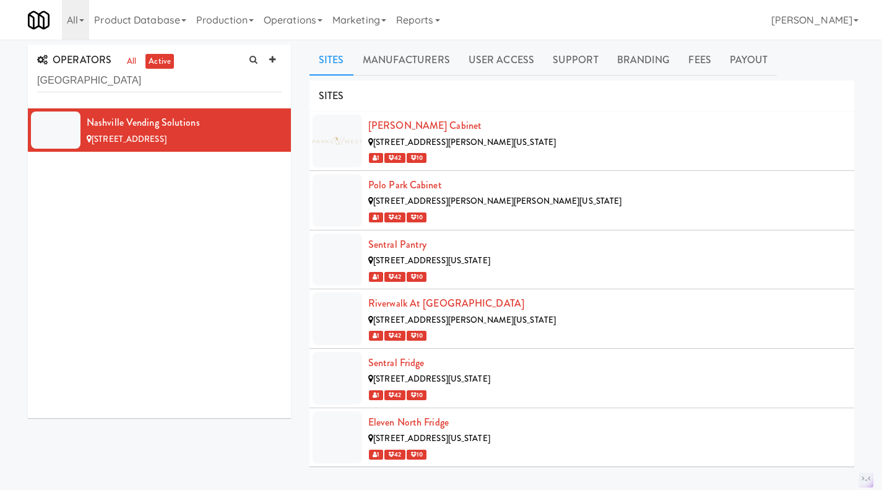
click at [429, 63] on link "Manufacturers" at bounding box center [407, 60] width 106 height 31
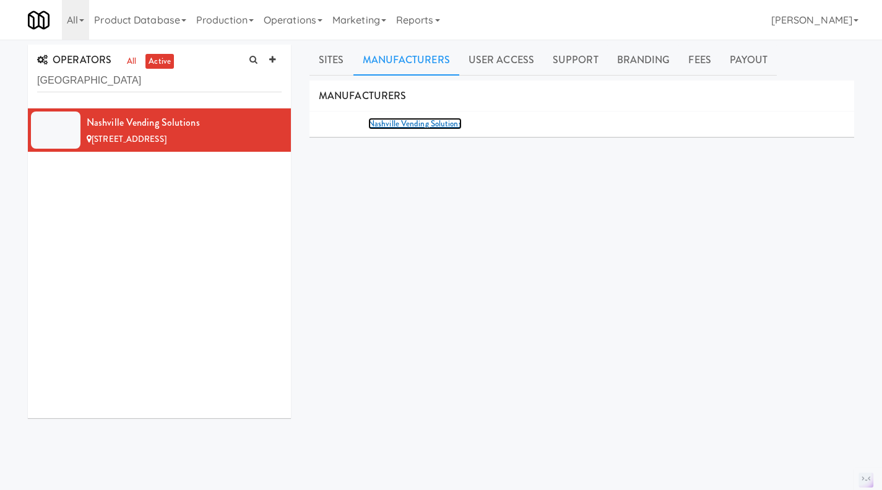
click at [438, 121] on link "Nashville Vending Solutions" at bounding box center [415, 124] width 94 height 12
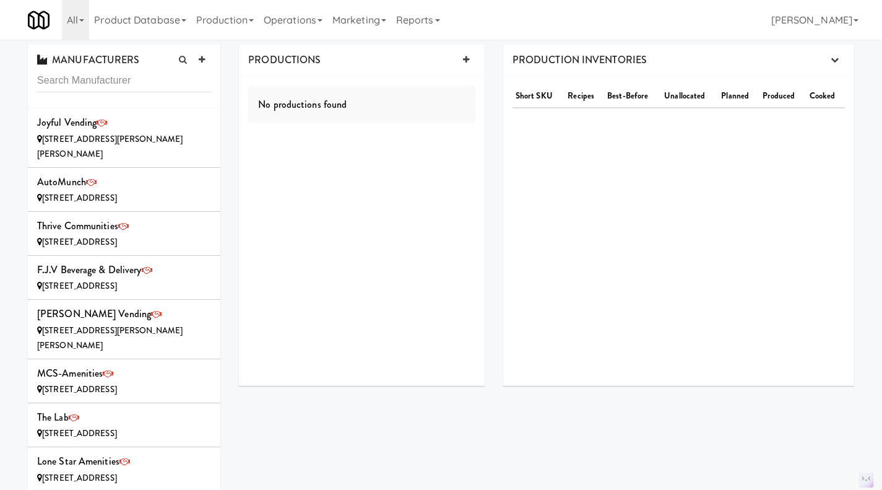
click at [326, 23] on link "Operations" at bounding box center [293, 20] width 69 height 40
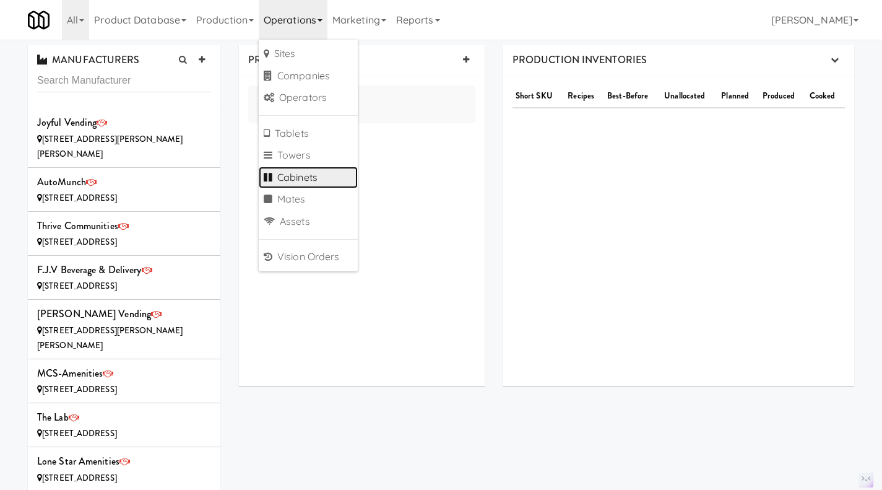
click at [317, 180] on link "Cabinets" at bounding box center [308, 178] width 99 height 22
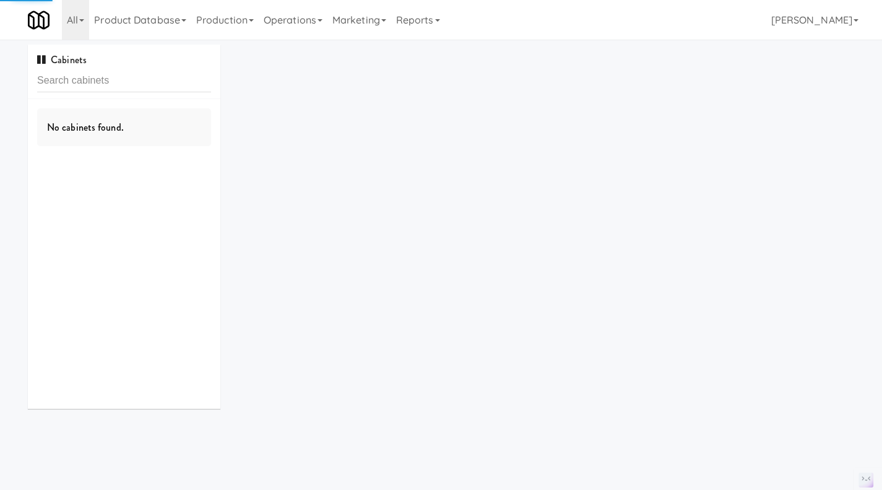
type input "M-150376"
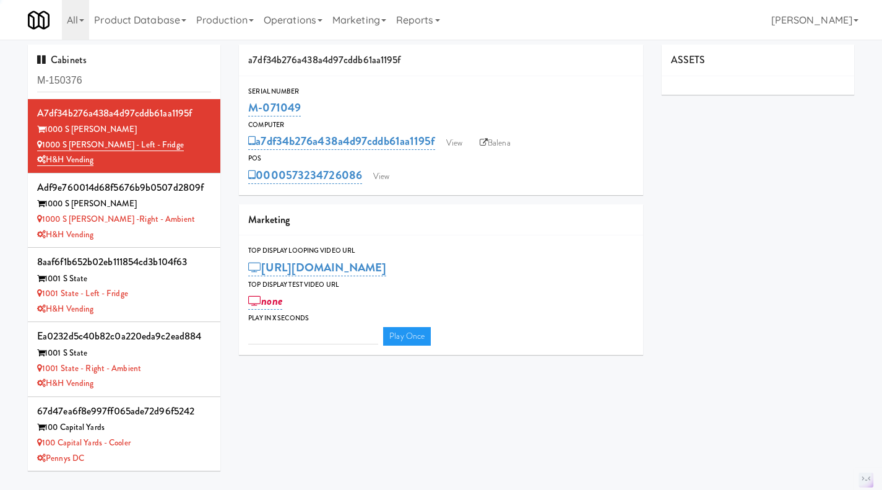
type input "3"
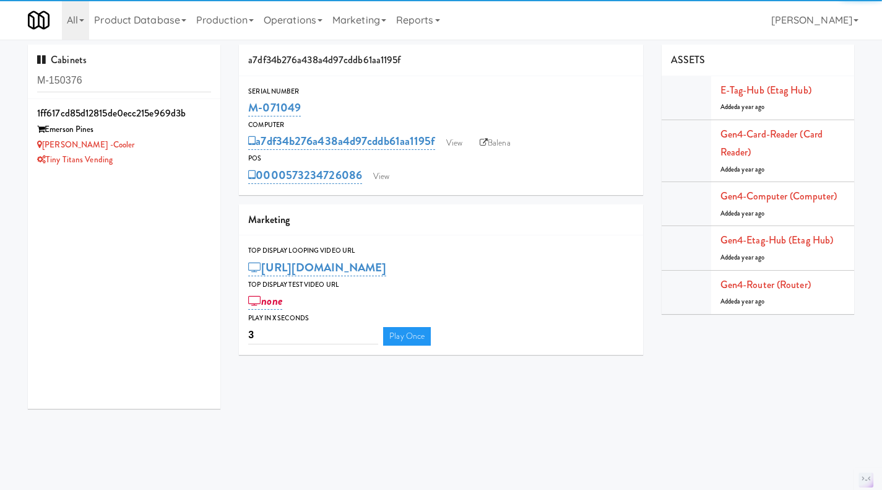
type input "M-150376"
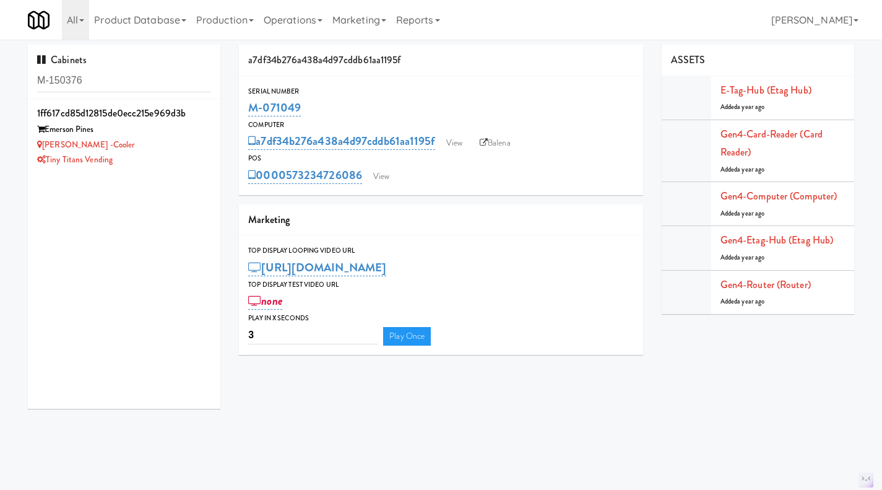
click at [166, 160] on div "Tiny Titans Vending" at bounding box center [124, 159] width 174 height 15
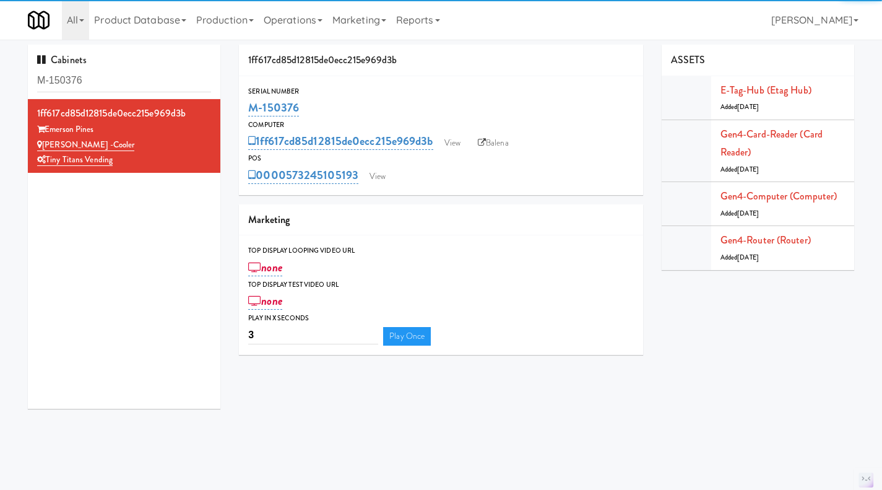
click at [510, 142] on link "Balena" at bounding box center [493, 143] width 43 height 19
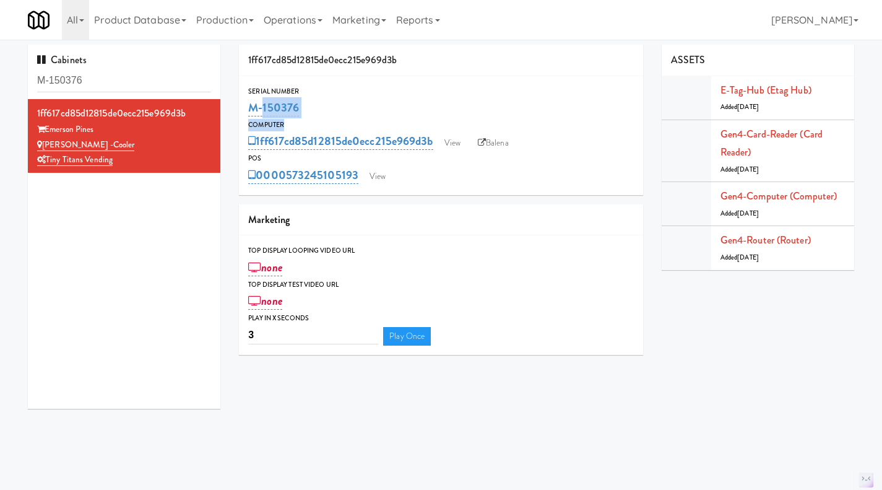
drag, startPoint x: 323, startPoint y: 125, endPoint x: 254, endPoint y: 110, distance: 70.9
click at [254, 110] on div "Serial Number M-150376 Computer 1ff617cd85d12815de0ecc215e969d3b View Balena PO…" at bounding box center [441, 135] width 404 height 100
click at [355, 111] on div "M-150376" at bounding box center [441, 107] width 386 height 21
drag, startPoint x: 328, startPoint y: 110, endPoint x: 334, endPoint y: 98, distance: 13.3
click at [328, 110] on div "M-150376" at bounding box center [441, 107] width 386 height 21
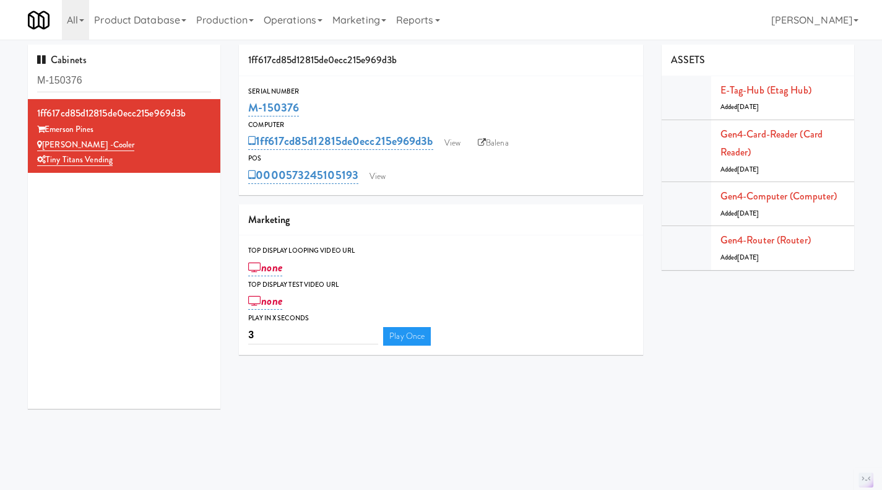
drag, startPoint x: 297, startPoint y: 106, endPoint x: 251, endPoint y: 107, distance: 45.8
click at [251, 107] on div "M-150376" at bounding box center [441, 107] width 386 height 21
copy link "M-150376"
drag, startPoint x: 341, startPoint y: 111, endPoint x: 326, endPoint y: 109, distance: 14.5
click at [339, 111] on div "M-150376" at bounding box center [441, 107] width 386 height 21
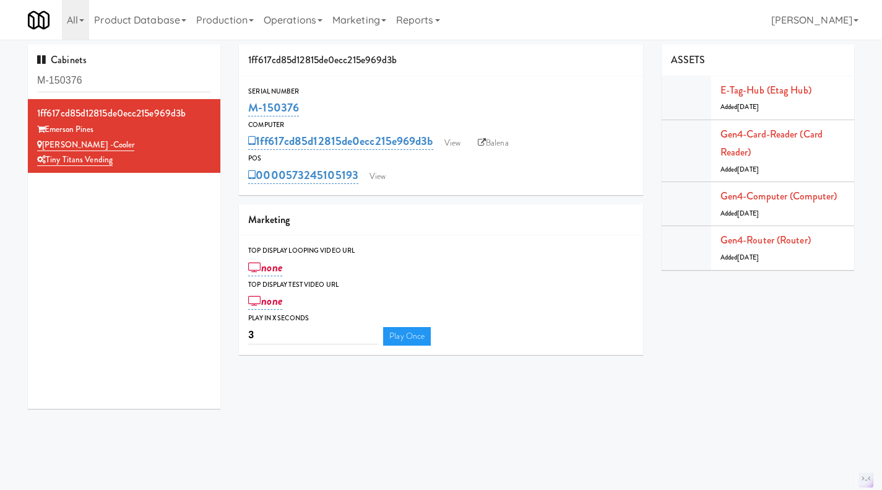
click at [316, 102] on div "M-150376" at bounding box center [441, 107] width 386 height 21
drag, startPoint x: 316, startPoint y: 102, endPoint x: 248, endPoint y: 105, distance: 68.2
click at [247, 105] on div "Serial Number M-150376" at bounding box center [441, 101] width 404 height 33
click at [457, 150] on link "View" at bounding box center [452, 143] width 28 height 19
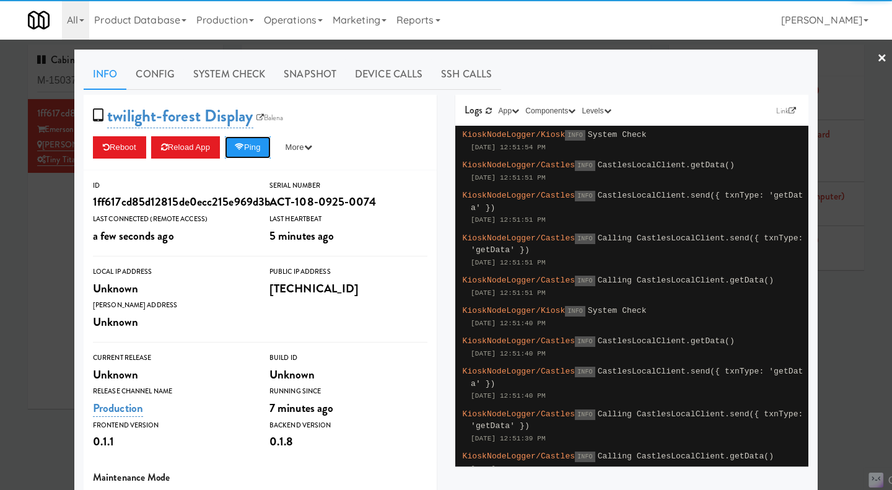
click at [248, 144] on button "Ping" at bounding box center [248, 147] width 46 height 22
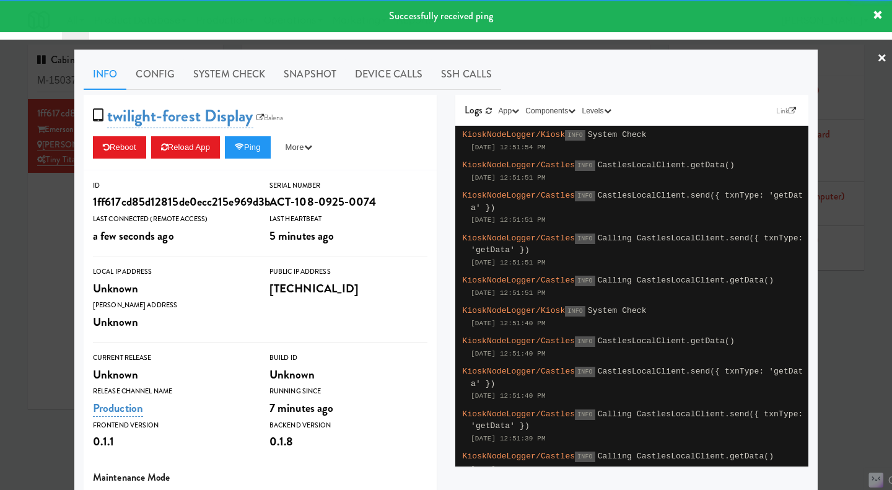
click at [209, 77] on link "System Check" at bounding box center [229, 74] width 90 height 31
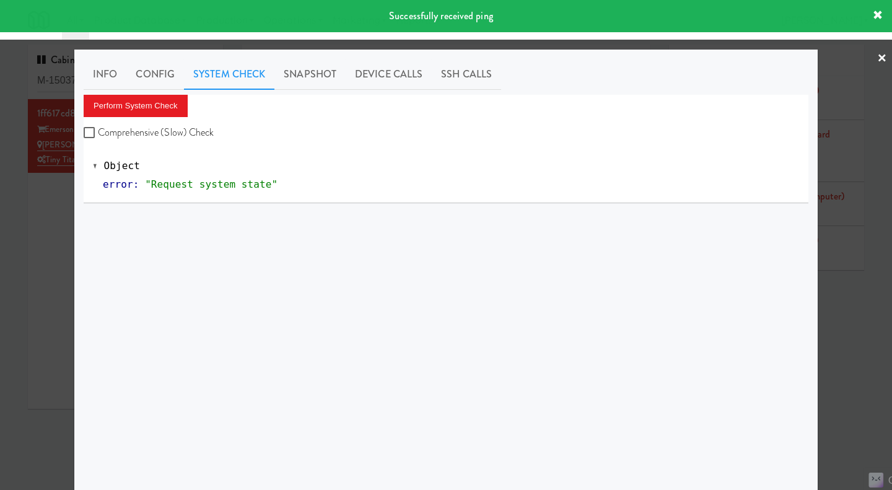
click at [186, 125] on label "Comprehensive (Slow) Check" at bounding box center [149, 132] width 131 height 19
click at [98, 128] on input "Comprehensive (Slow) Check" at bounding box center [91, 133] width 14 height 10
checkbox input "true"
click at [169, 102] on button "Perform System Check" at bounding box center [136, 106] width 104 height 22
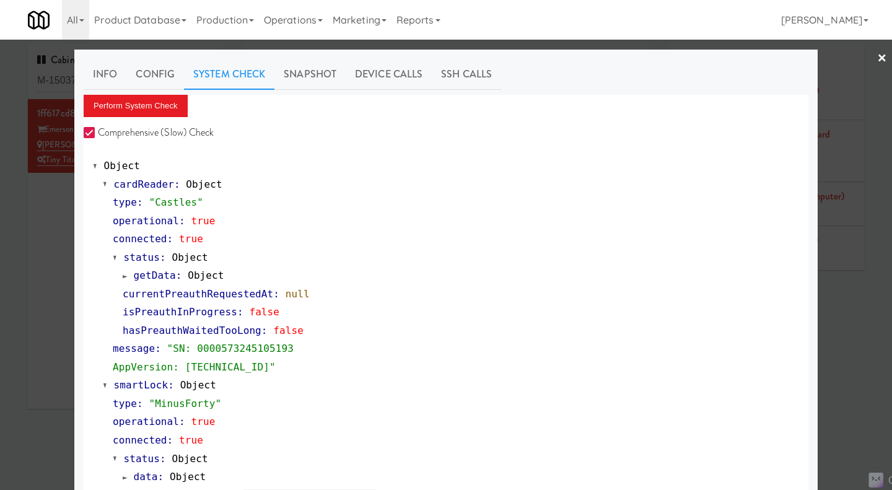
click at [9, 233] on div at bounding box center [446, 245] width 892 height 490
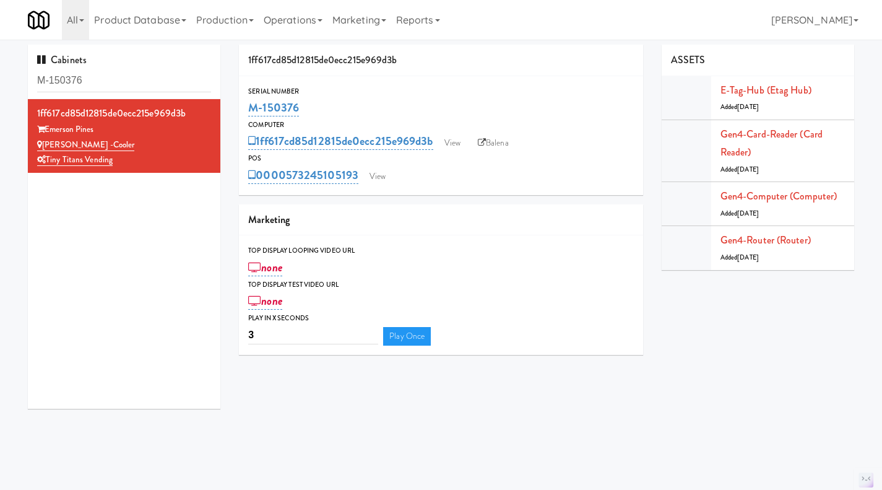
click at [300, 22] on link "Operations" at bounding box center [293, 20] width 69 height 40
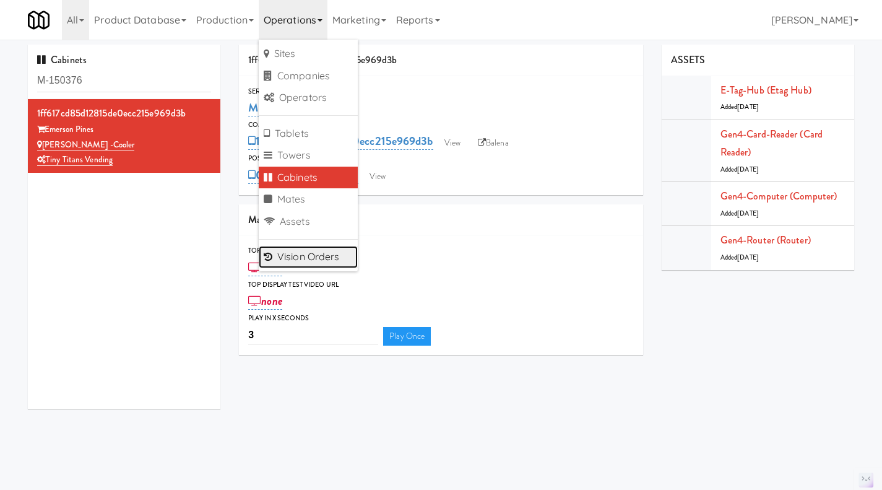
click at [310, 258] on link "Vision Orders" at bounding box center [308, 257] width 99 height 22
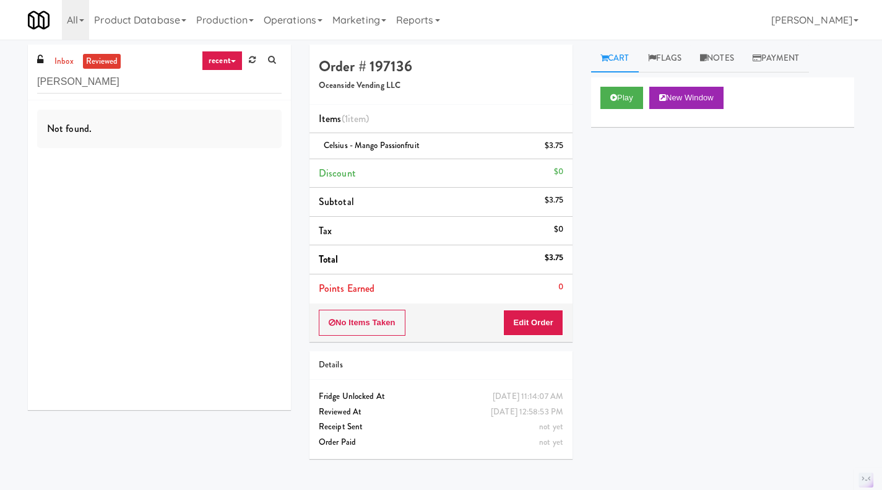
type input "emerson"
click at [63, 58] on link "inbox" at bounding box center [63, 61] width 25 height 15
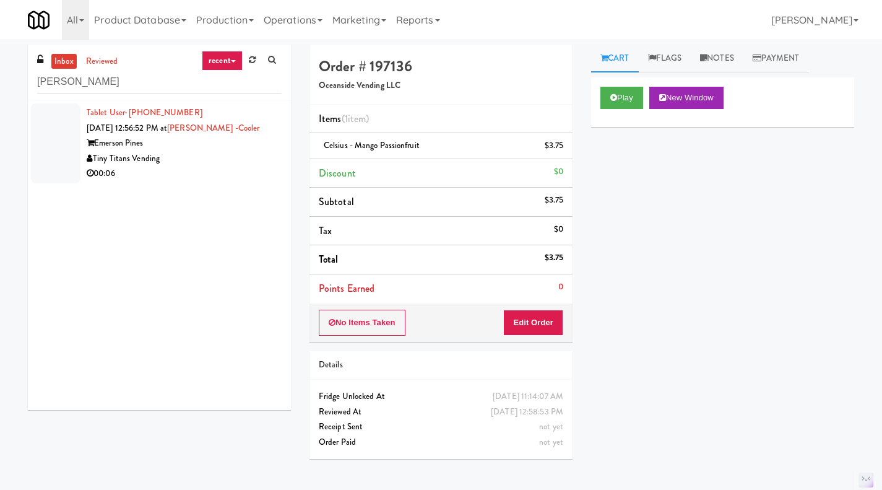
click at [215, 188] on div "Tablet User · (817) 381-5402 Aug 19, 2025 12:56:52 PM at Emerson Pines -Cooler …" at bounding box center [159, 255] width 263 height 310
click at [211, 166] on div "00:06" at bounding box center [184, 173] width 195 height 15
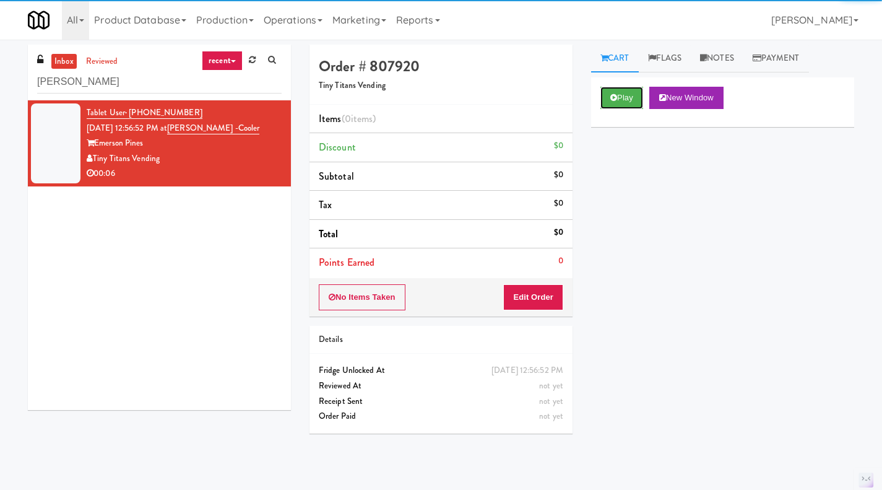
click at [626, 95] on button "Play" at bounding box center [622, 98] width 43 height 22
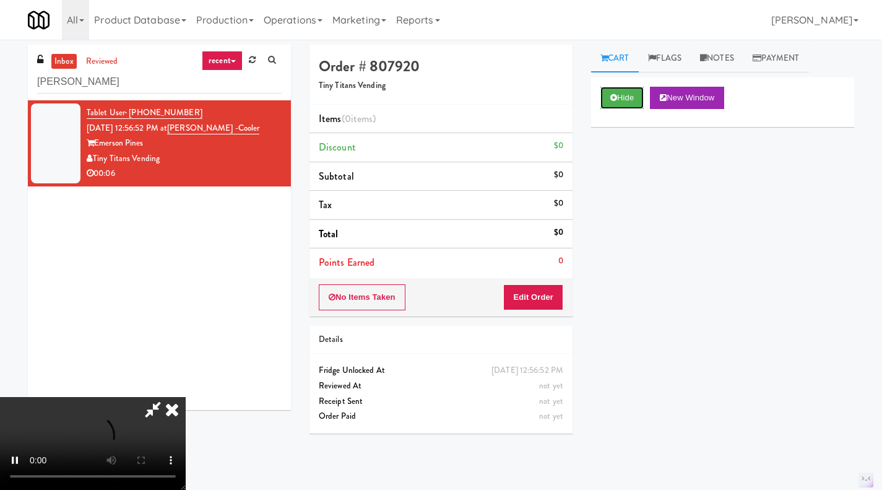
scroll to position [98, 0]
click at [714, 396] on div "Hide New Window Primary Flag Clear Flag if unable to determine what was taken o…" at bounding box center [722, 309] width 263 height 464
click at [186, 397] on icon at bounding box center [172, 409] width 27 height 25
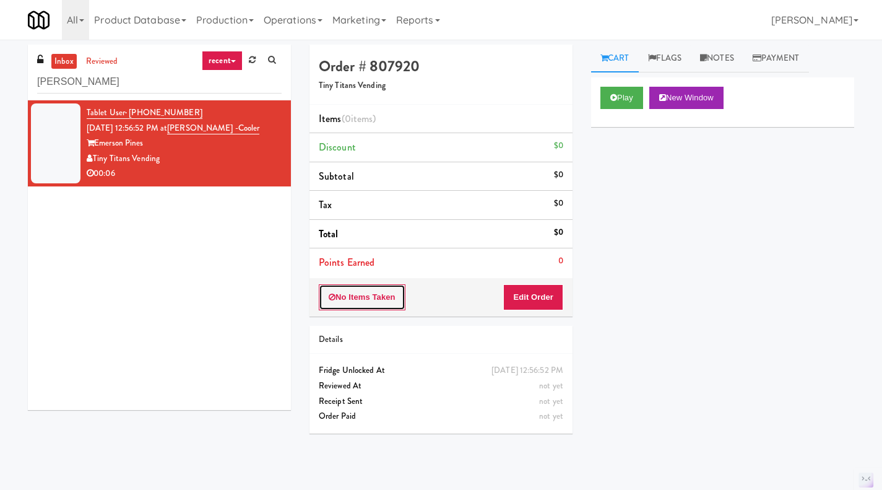
click at [365, 305] on button "No Items Taken" at bounding box center [362, 297] width 87 height 26
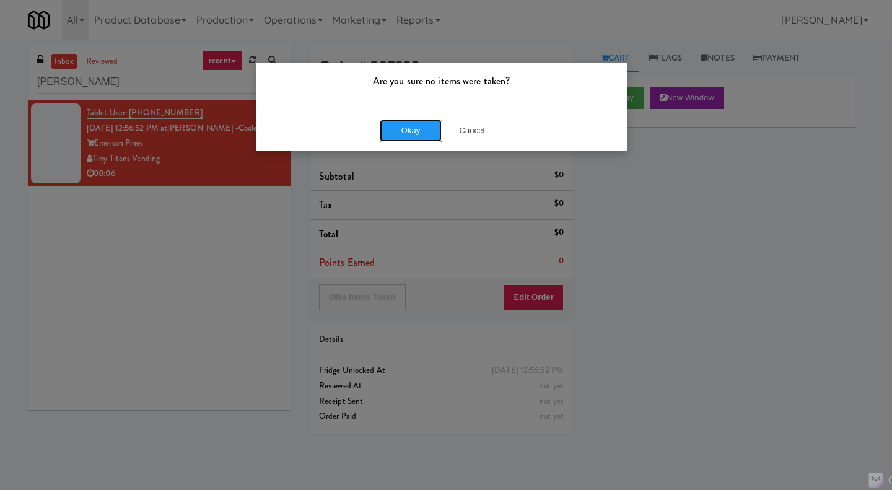
click at [407, 133] on button "Okay" at bounding box center [411, 131] width 62 height 22
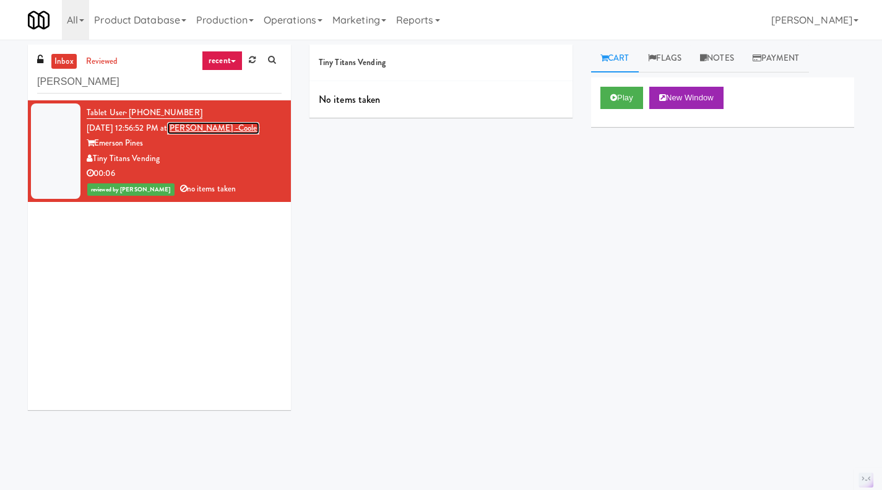
click at [238, 129] on link "[PERSON_NAME] -Cooler" at bounding box center [213, 128] width 92 height 12
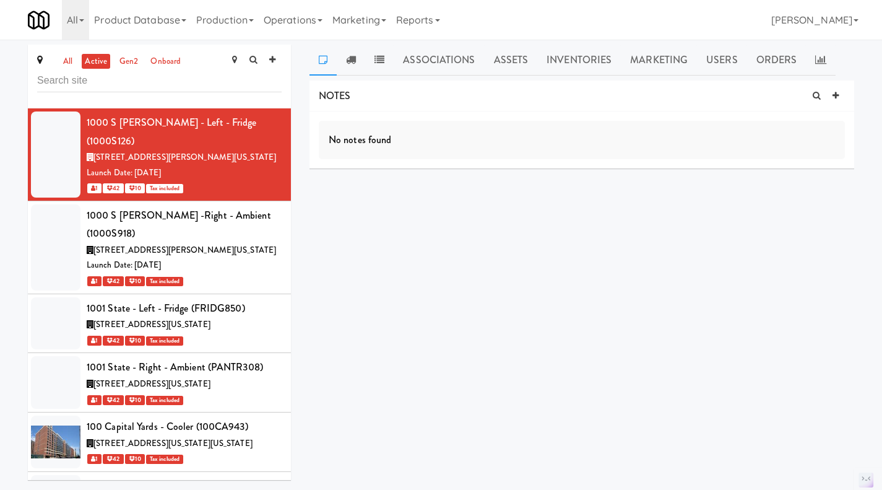
click at [70, 58] on link "all" at bounding box center [67, 61] width 15 height 15
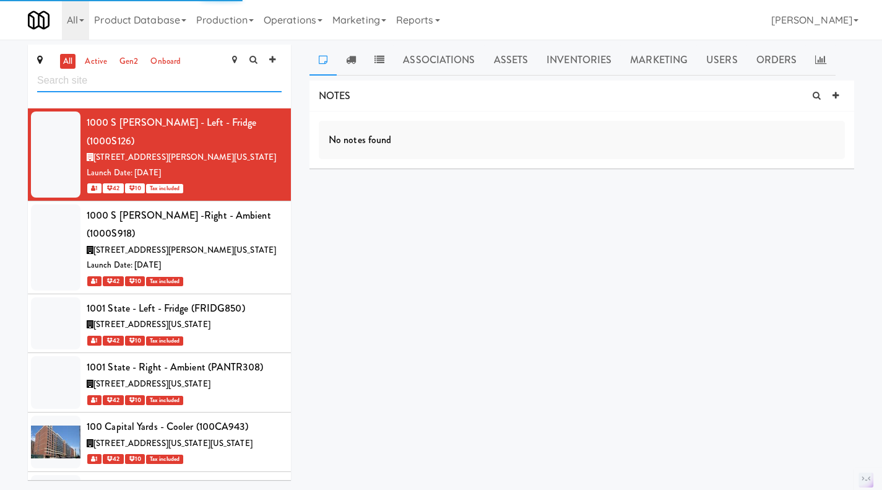
click at [150, 89] on input "text" at bounding box center [159, 80] width 245 height 23
type input "hub"
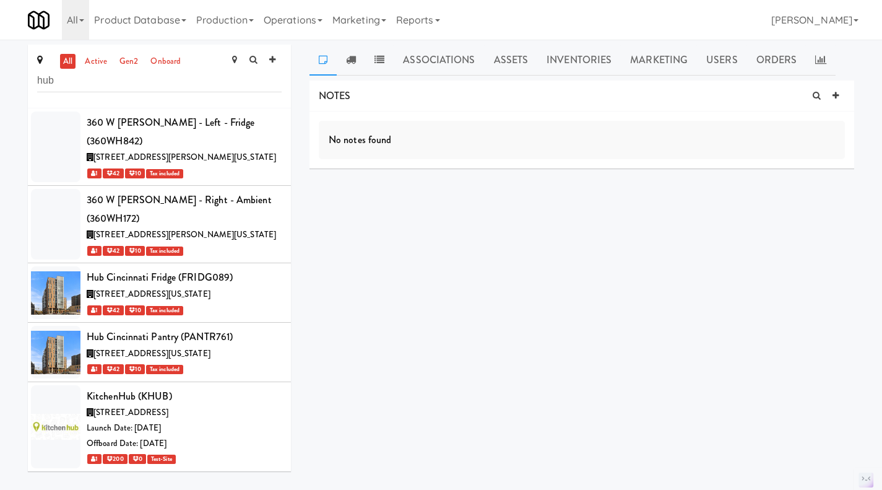
click at [279, 266] on icon at bounding box center [282, 270] width 7 height 8
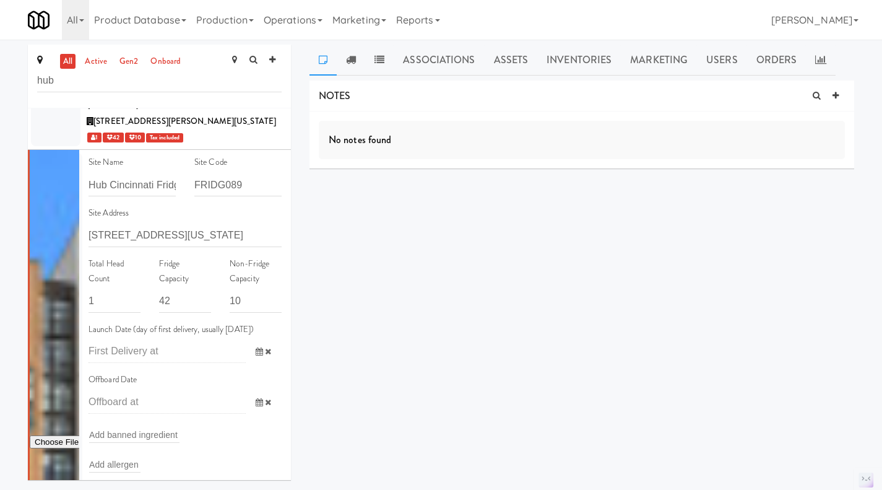
scroll to position [310, 0]
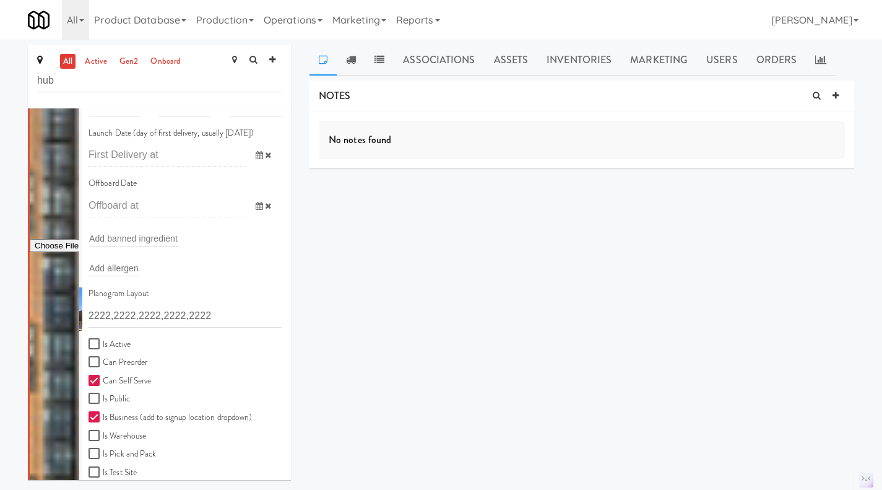
click at [128, 337] on label "Is Active" at bounding box center [110, 344] width 42 height 15
click at [103, 339] on input "Is Active" at bounding box center [96, 344] width 14 height 10
checkbox input "true"
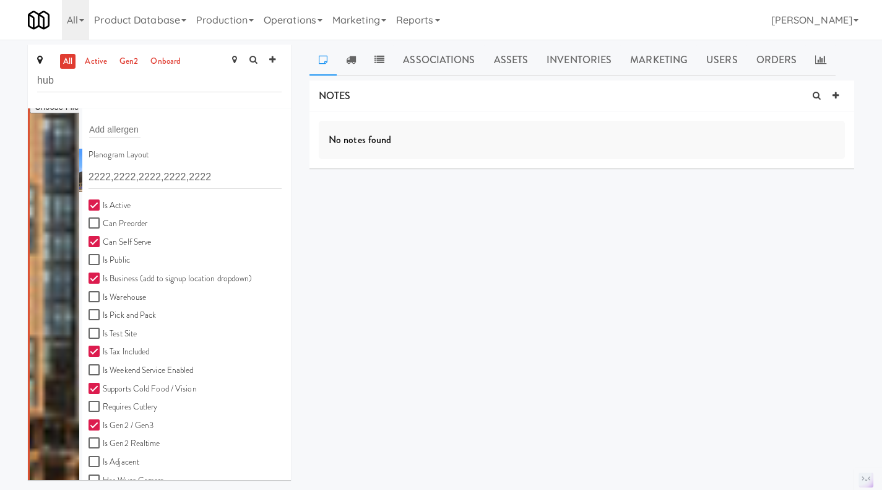
scroll to position [557, 0]
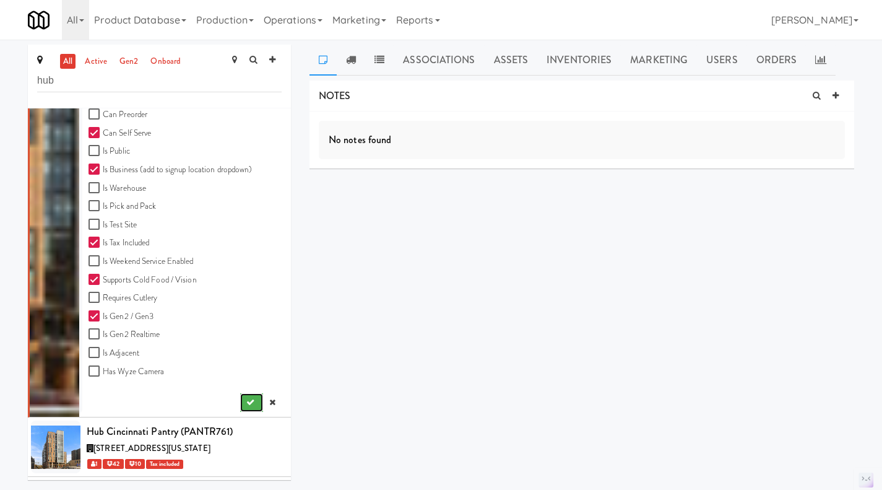
click at [246, 398] on icon "submit" at bounding box center [250, 402] width 8 height 8
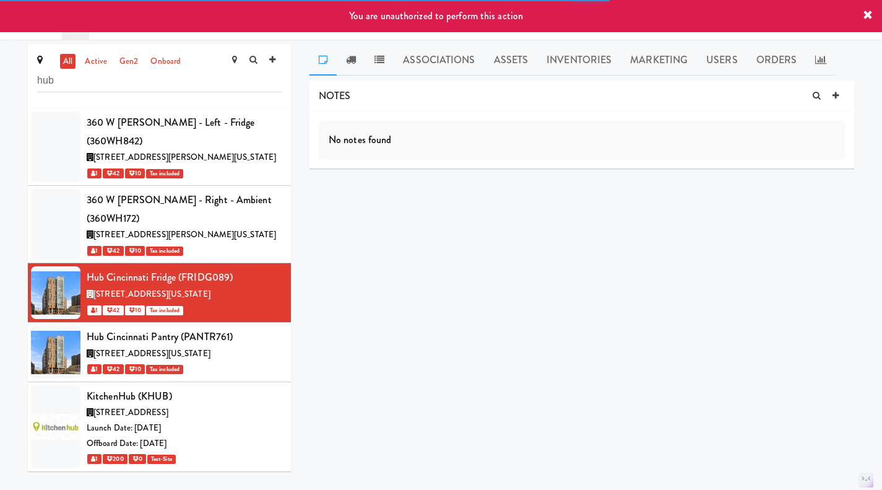
click at [279, 326] on icon at bounding box center [282, 330] width 7 height 8
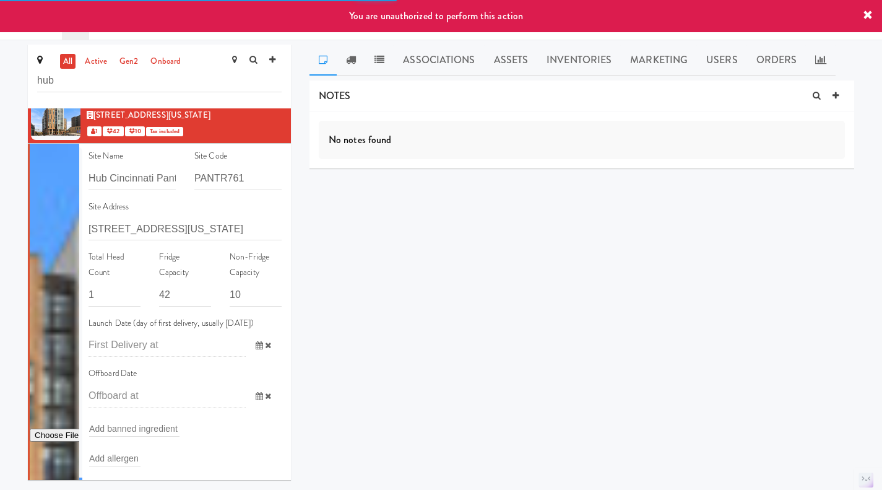
scroll to position [248, 0]
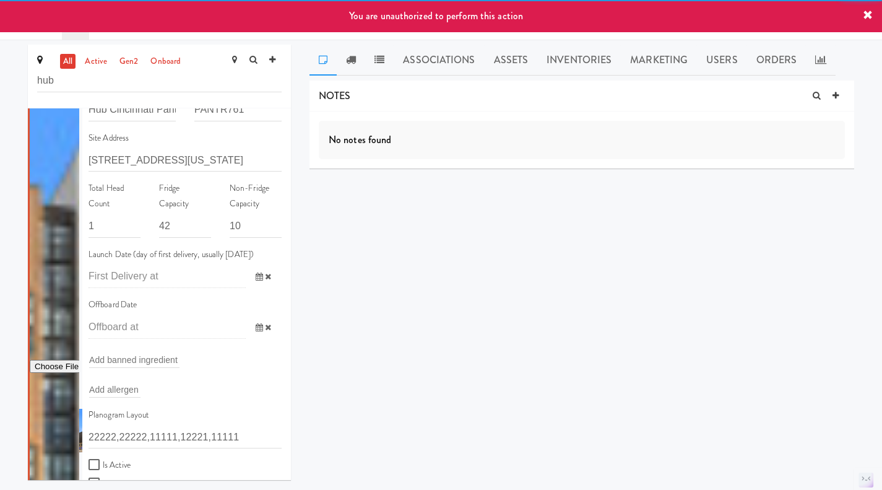
click at [113, 458] on label "Is Active" at bounding box center [110, 465] width 42 height 15
click at [103, 460] on input "Is Active" at bounding box center [96, 465] width 14 height 10
checkbox input "true"
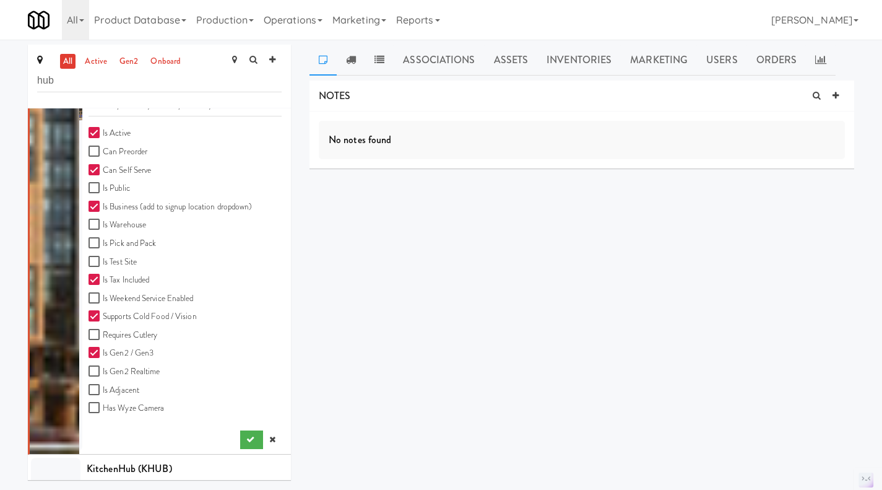
scroll to position [625, 0]
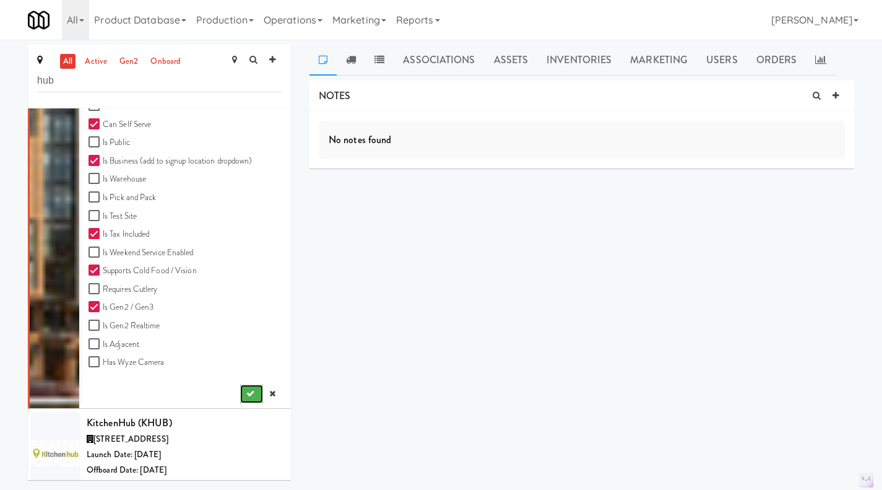
click at [240, 385] on button "submit" at bounding box center [251, 394] width 23 height 19
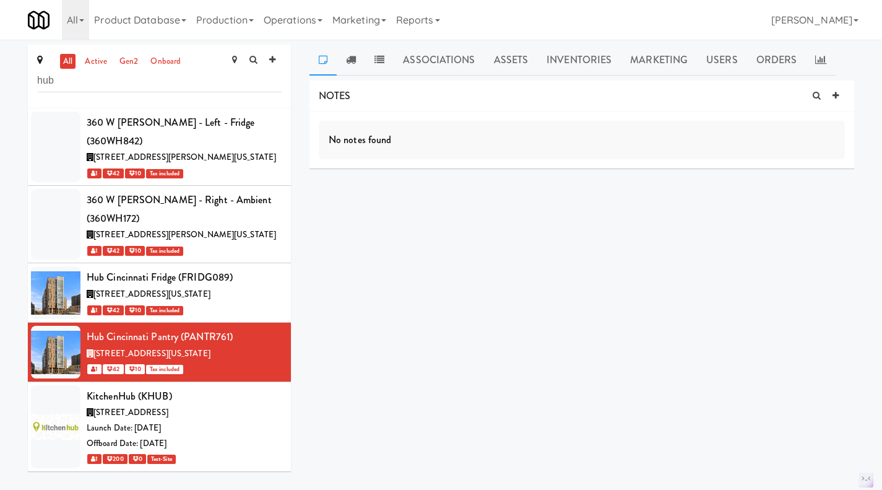
click at [279, 326] on icon at bounding box center [282, 330] width 7 height 8
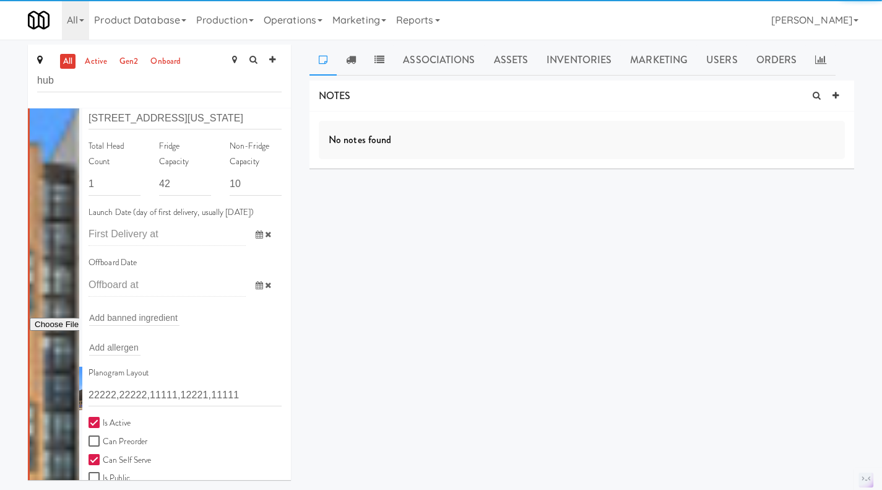
scroll to position [495, 0]
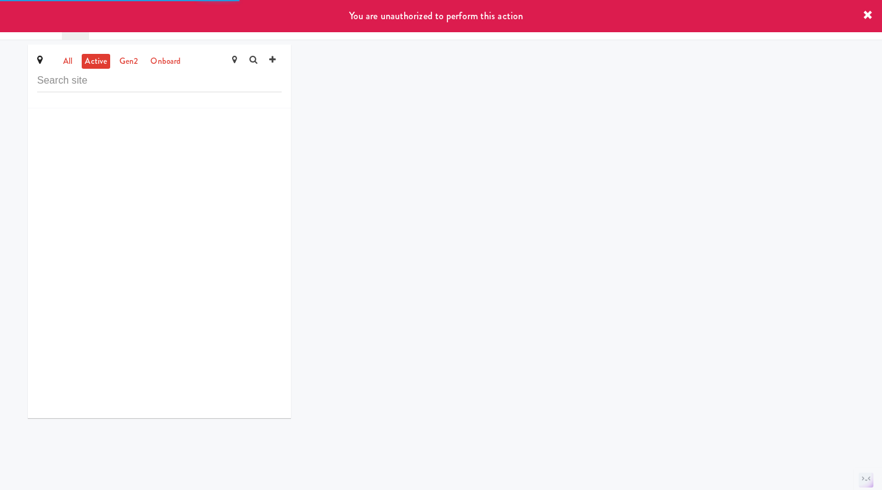
click at [75, 61] on link "all" at bounding box center [67, 61] width 15 height 15
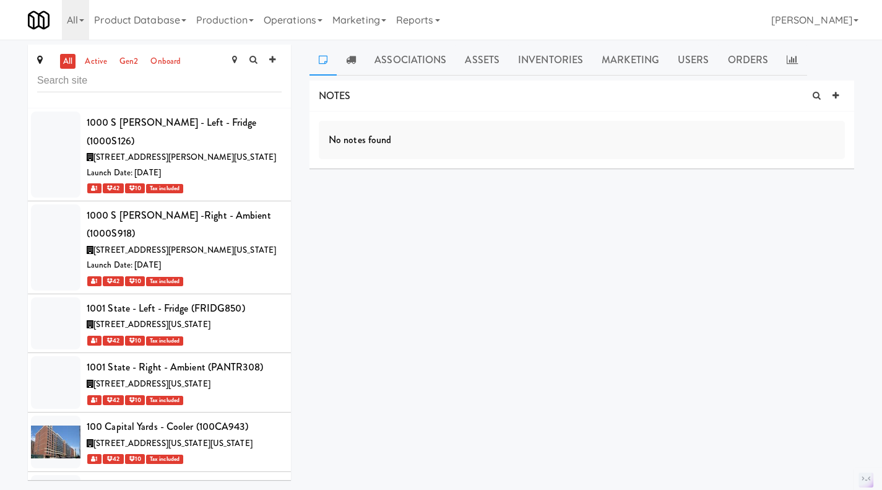
scroll to position [32630, 0]
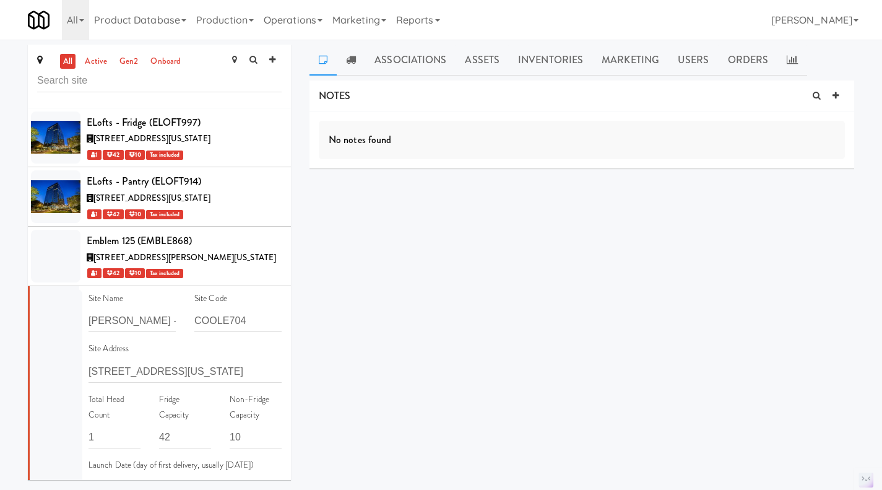
checkbox input "true"
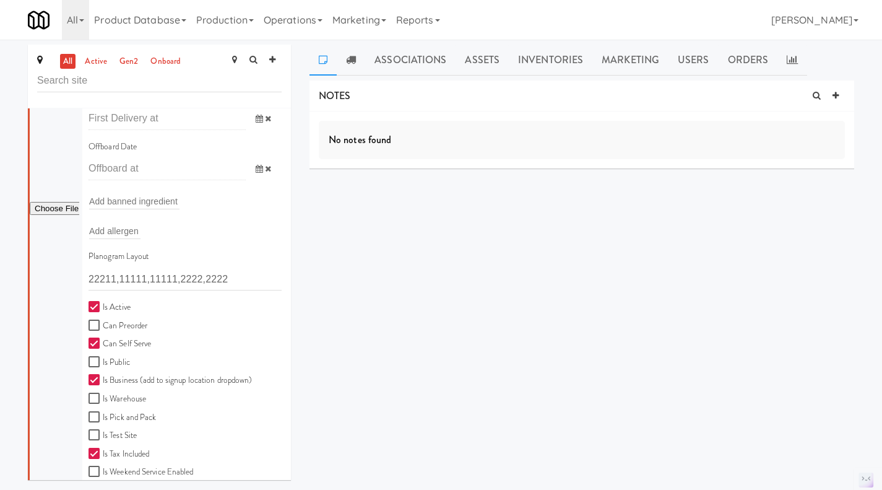
scroll to position [33311, 0]
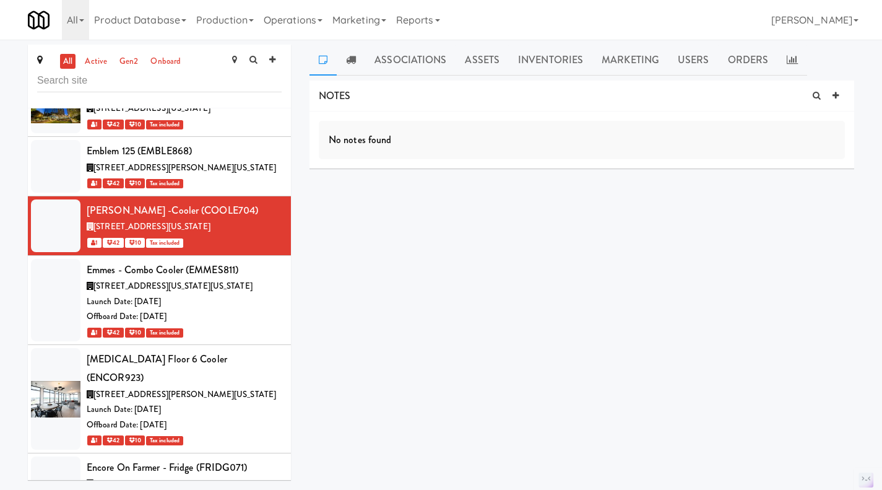
scroll to position [32939, 0]
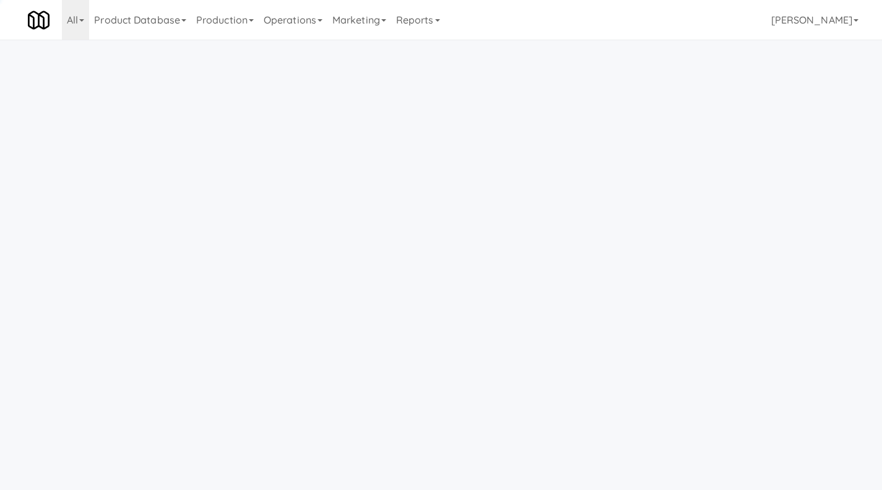
click at [289, 32] on link "Operations" at bounding box center [293, 20] width 69 height 40
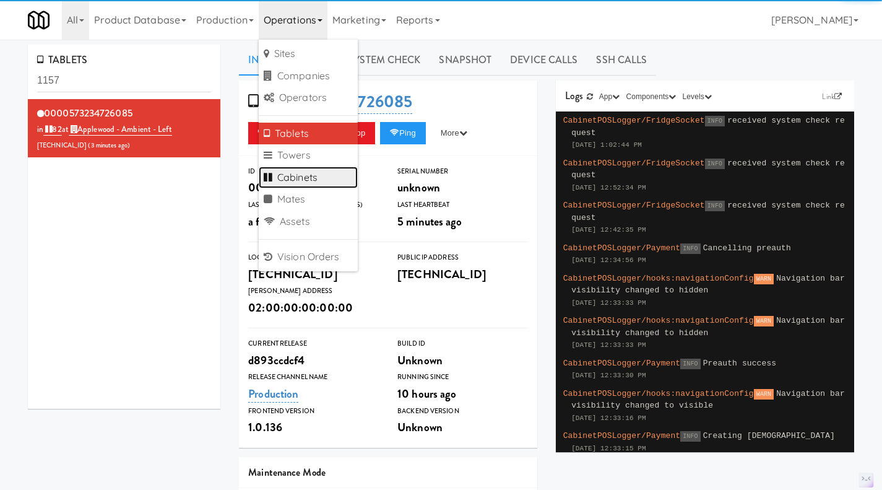
click at [308, 173] on link "Cabinets" at bounding box center [308, 178] width 99 height 22
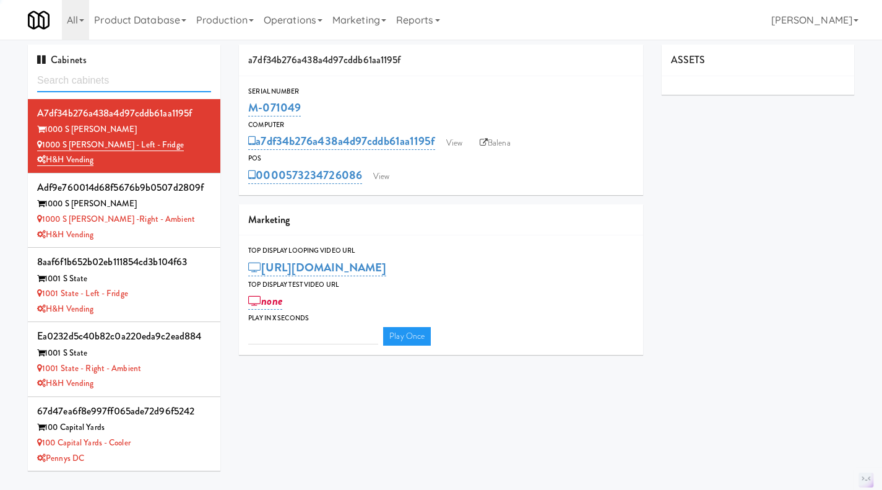
click at [114, 83] on input "text" at bounding box center [124, 80] width 174 height 23
type input "M-150376"
type input "3"
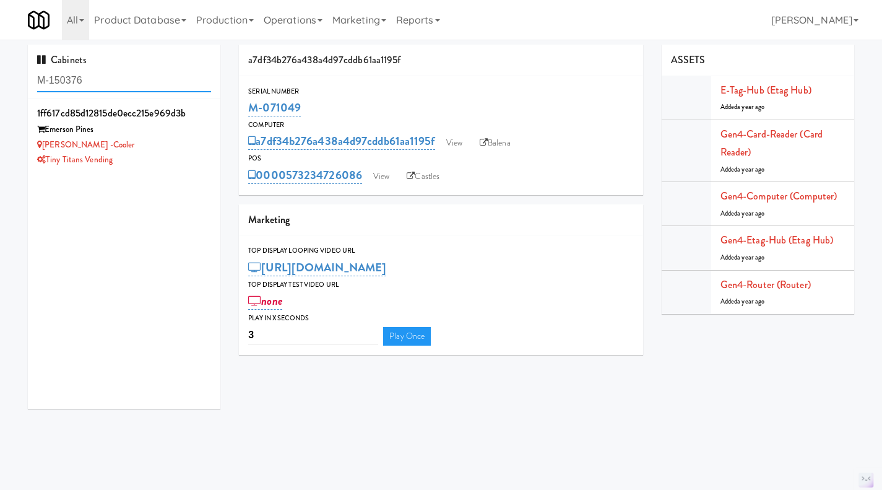
type input "M-150376"
click at [186, 146] on div "[PERSON_NAME] -Cooler" at bounding box center [124, 144] width 174 height 15
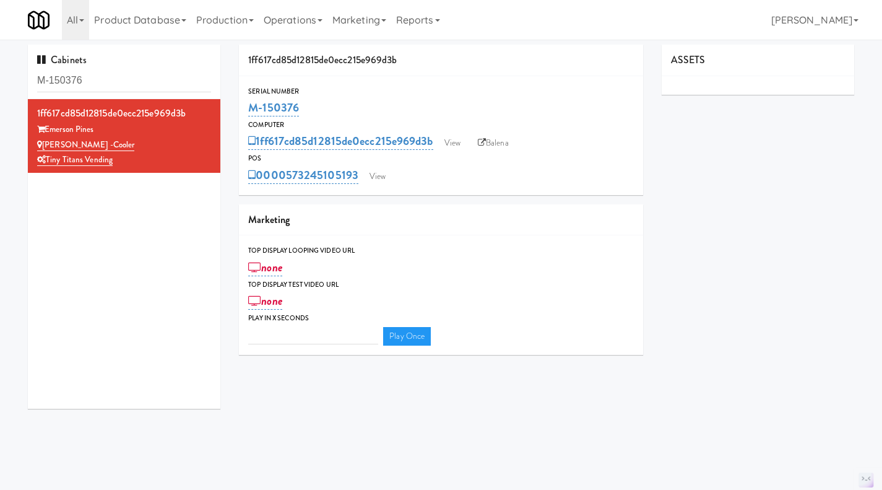
type input "3"
click at [378, 177] on link "View" at bounding box center [378, 176] width 28 height 19
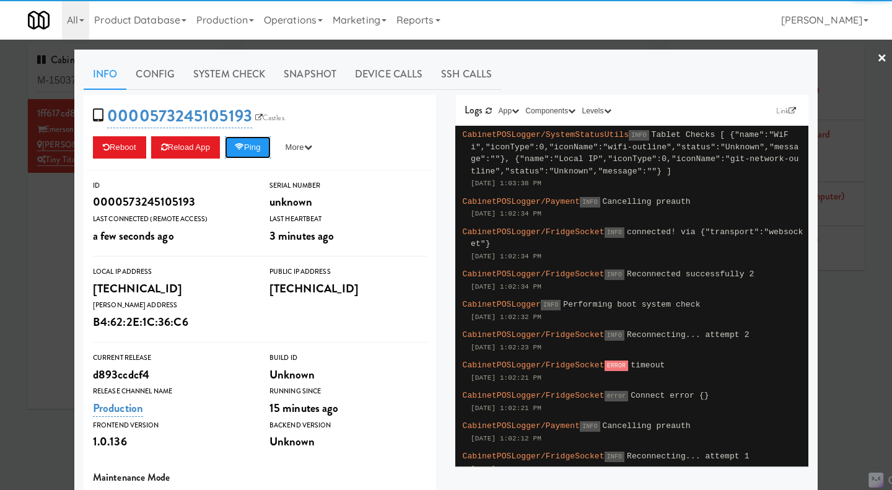
click at [259, 144] on button "Ping" at bounding box center [248, 147] width 46 height 22
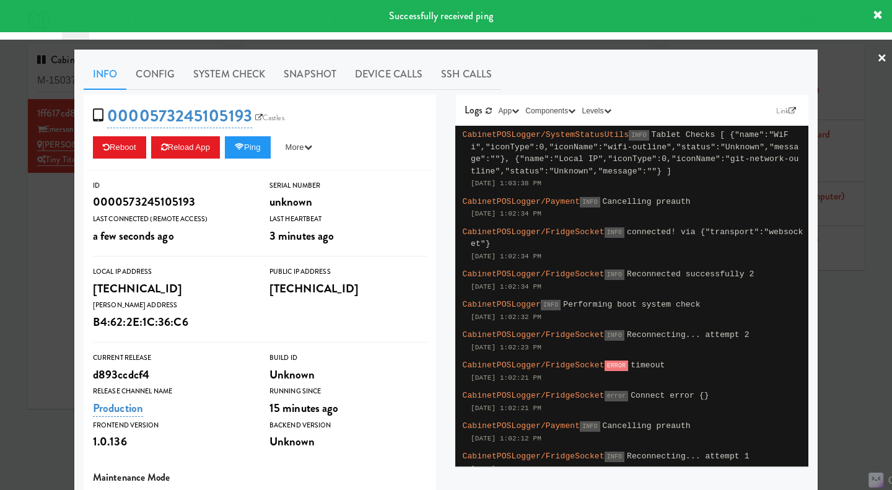
click at [243, 81] on link "System Check" at bounding box center [229, 74] width 90 height 31
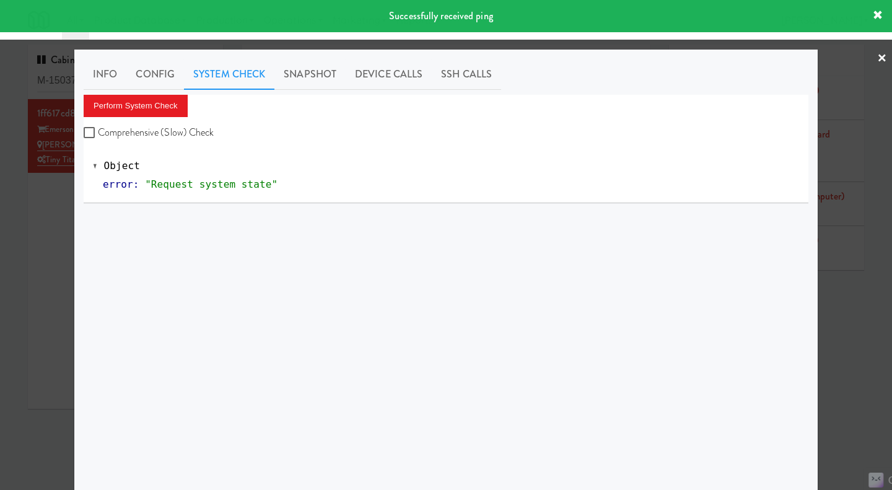
click at [185, 129] on label "Comprehensive (Slow) Check" at bounding box center [149, 132] width 131 height 19
click at [98, 129] on input "Comprehensive (Slow) Check" at bounding box center [91, 133] width 14 height 10
checkbox input "true"
click at [150, 103] on button "Perform System Check" at bounding box center [136, 106] width 104 height 22
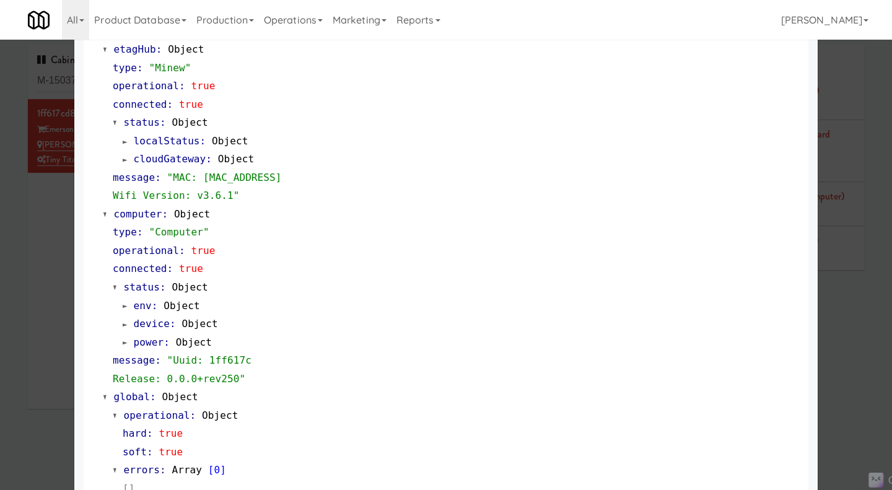
scroll to position [1038, 0]
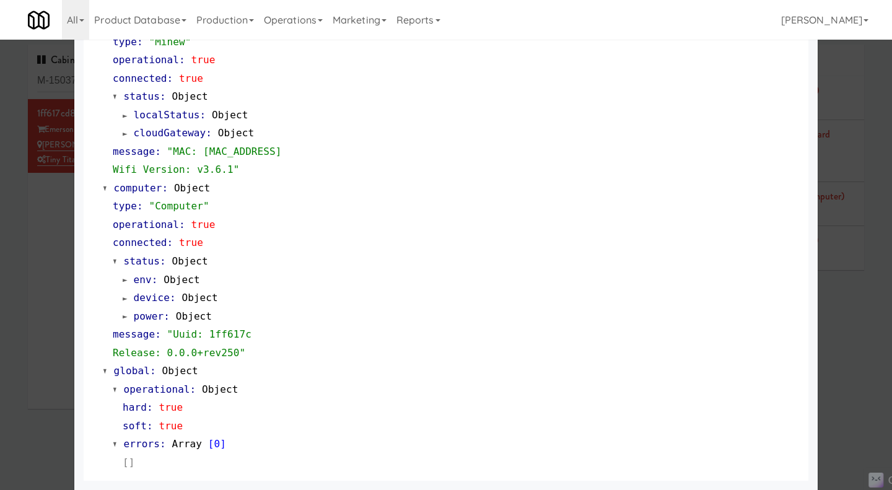
click at [42, 259] on div at bounding box center [446, 245] width 892 height 490
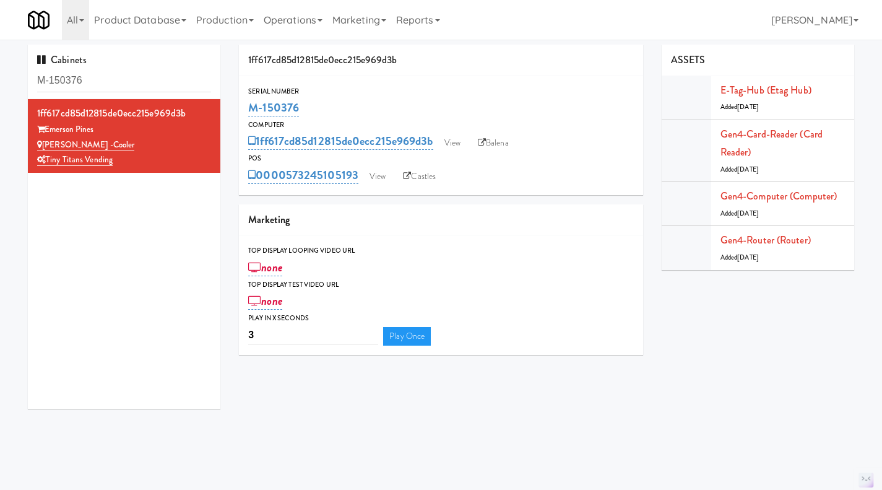
drag, startPoint x: 329, startPoint y: 95, endPoint x: 253, endPoint y: 104, distance: 76.0
click at [253, 104] on div "Serial Number M-150376" at bounding box center [441, 101] width 404 height 33
drag, startPoint x: 333, startPoint y: 103, endPoint x: 240, endPoint y: 106, distance: 93.6
click at [240, 106] on div "Serial Number M-150376" at bounding box center [441, 101] width 404 height 33
copy link "M-150376"
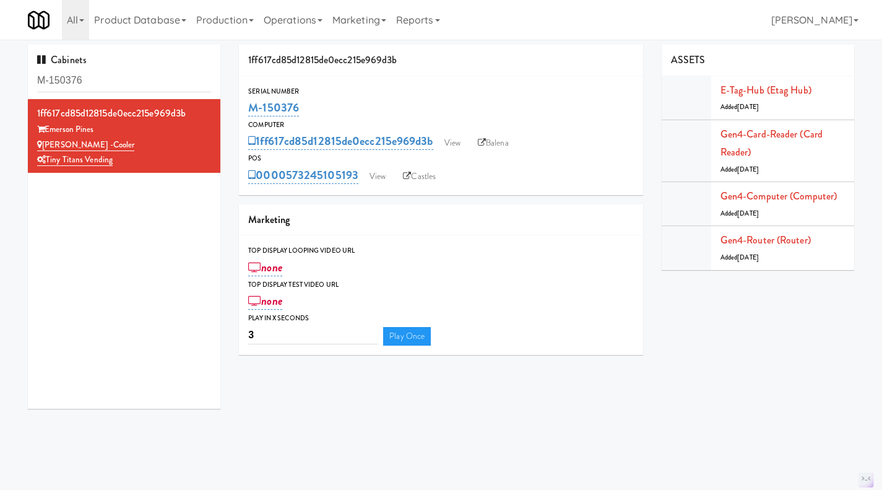
drag, startPoint x: 360, startPoint y: 186, endPoint x: 288, endPoint y: 184, distance: 71.9
click at [288, 184] on div "Serial Number M-150376 Computer 1ff617cd85d12815de0ecc215e969d3b View Balena PO…" at bounding box center [441, 135] width 404 height 119
copy link "573245105193"
click at [380, 172] on link "View" at bounding box center [378, 176] width 28 height 19
